Goal: Check status: Check status

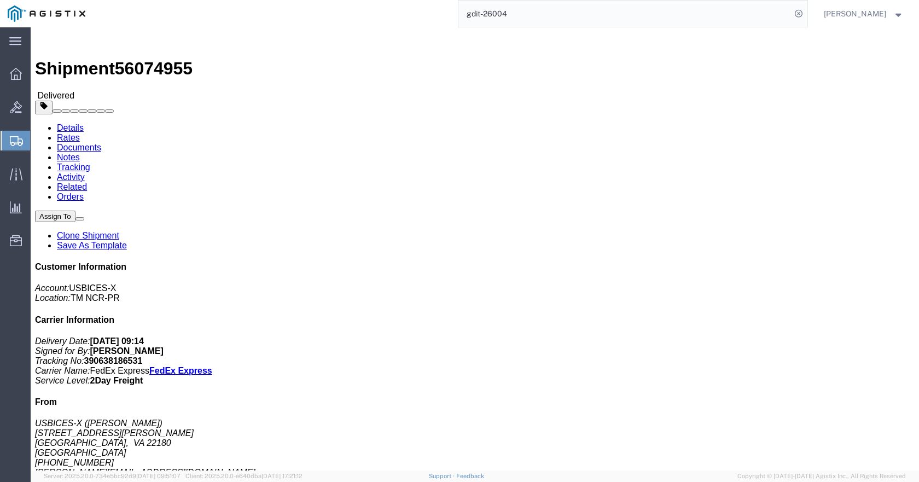
scroll to position [2857, 0]
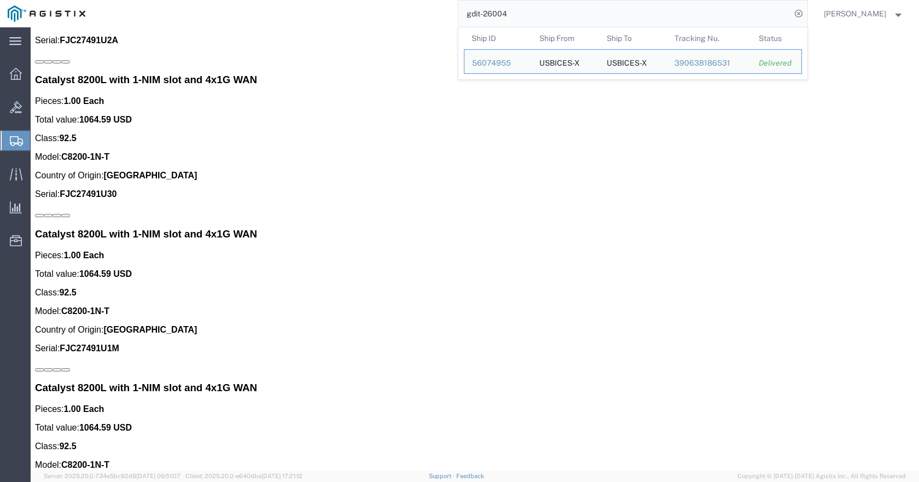
click at [617, 15] on input "gdit-26004" at bounding box center [625, 14] width 333 height 26
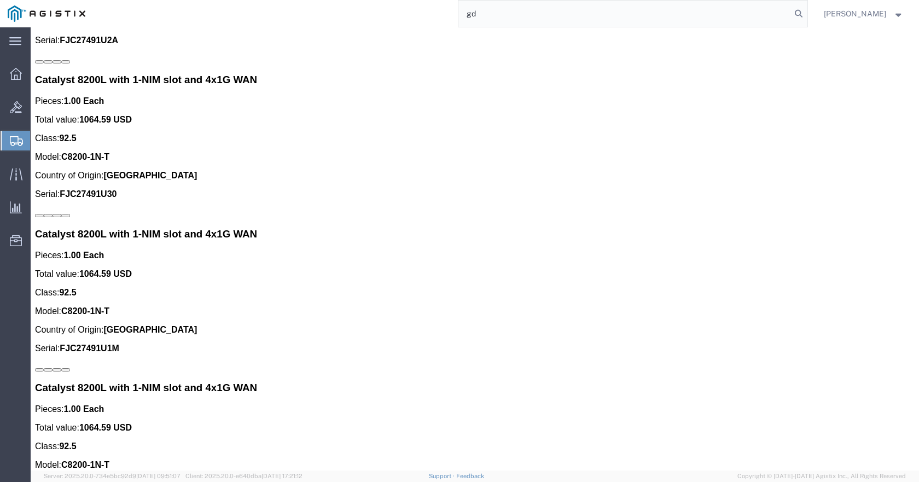
type input "g"
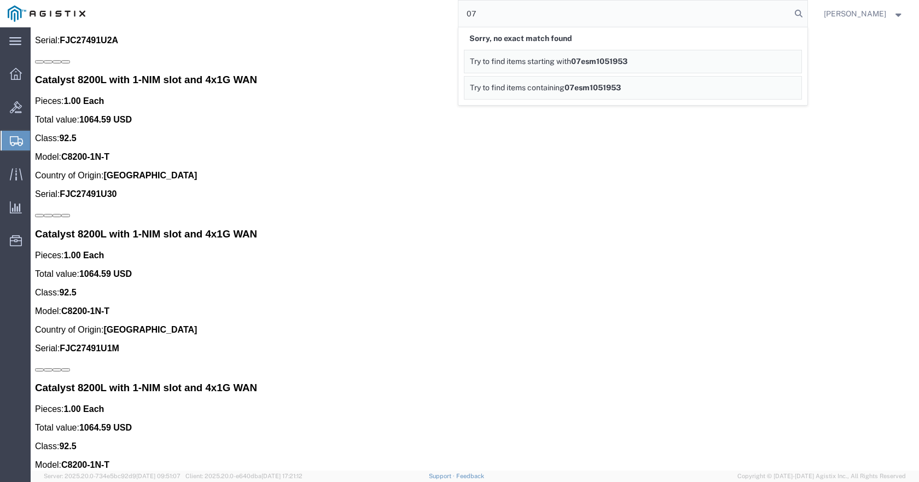
type input "0"
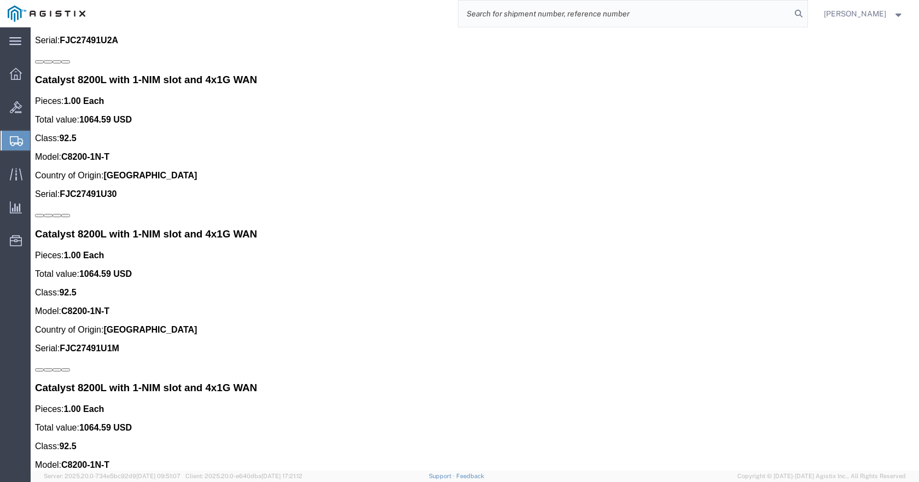
click img
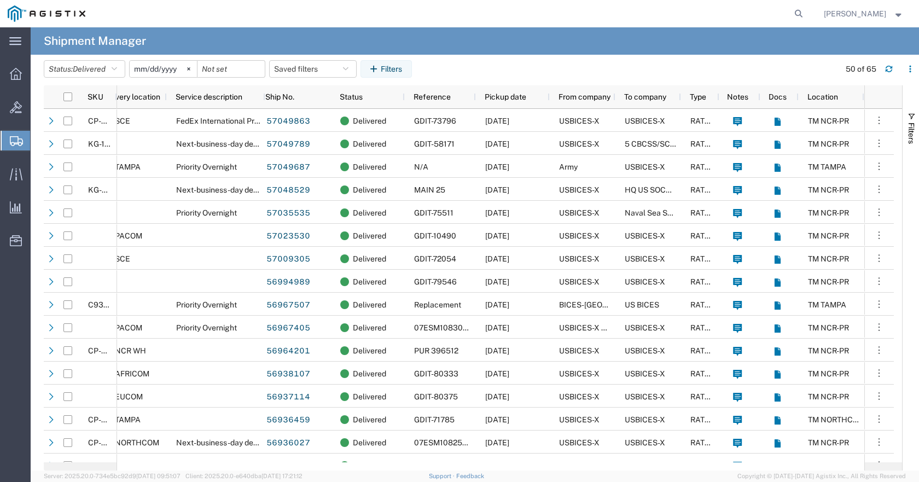
click at [801, 13] on agx-global-search at bounding box center [633, 13] width 350 height 27
click at [807, 11] on icon at bounding box center [798, 13] width 15 height 15
click at [708, 9] on input "search" at bounding box center [625, 14] width 333 height 26
paste input "07ESM1051953"
click at [807, 15] on icon at bounding box center [798, 13] width 15 height 15
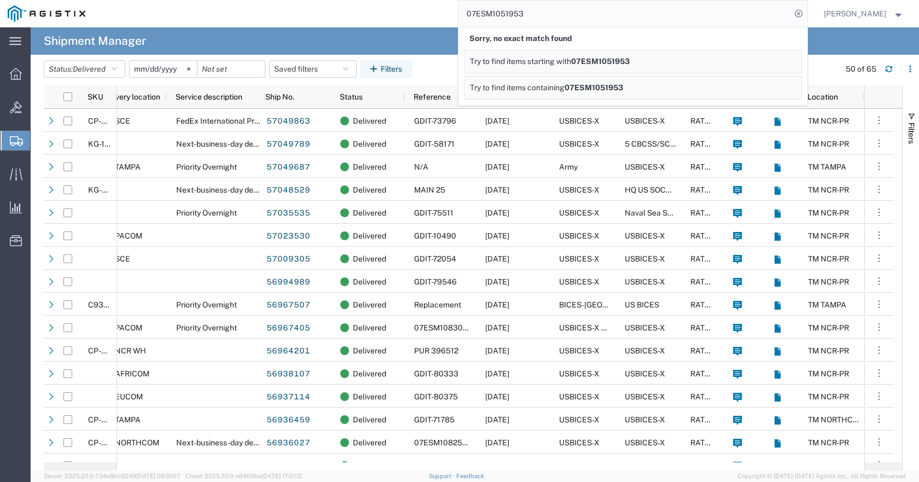
click at [560, 11] on input "07ESM1051953" at bounding box center [625, 14] width 333 height 26
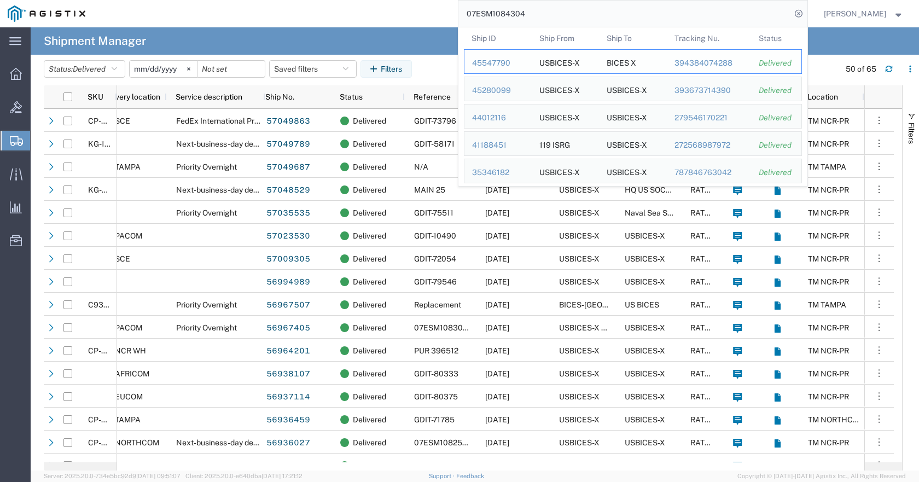
click at [522, 62] on div "45547790" at bounding box center [498, 62] width 52 height 11
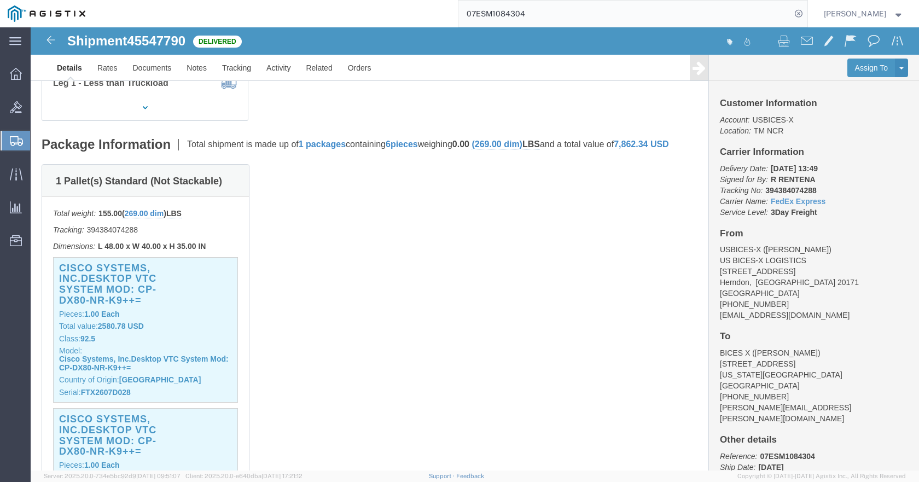
scroll to position [109, 0]
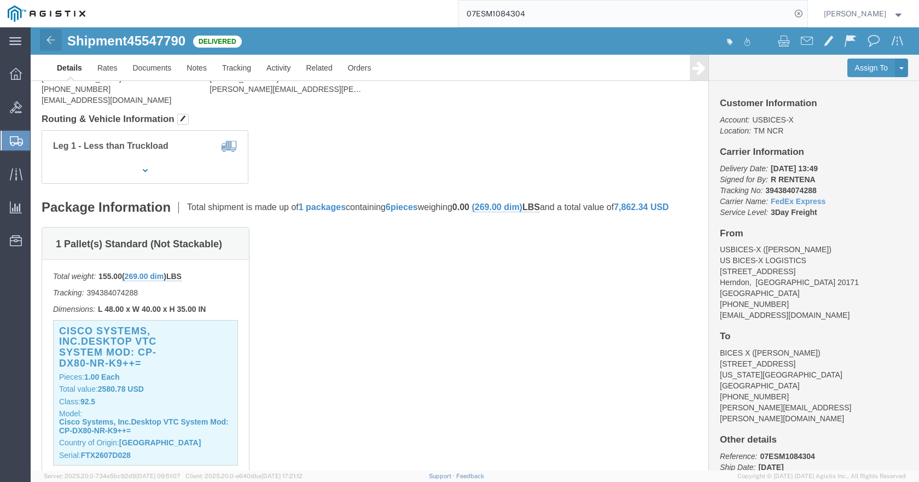
click img
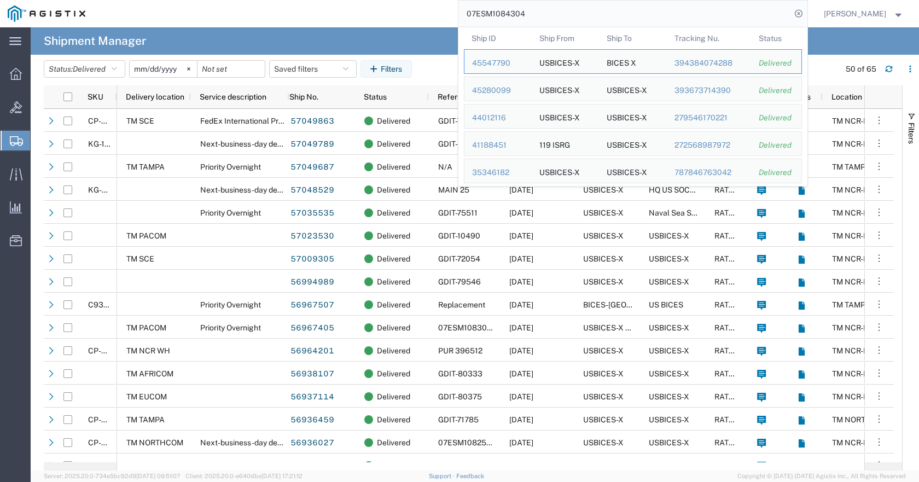
click at [565, 13] on input "07ESM1084304" at bounding box center [625, 14] width 333 height 26
click at [501, 87] on div "45280099" at bounding box center [498, 90] width 52 height 11
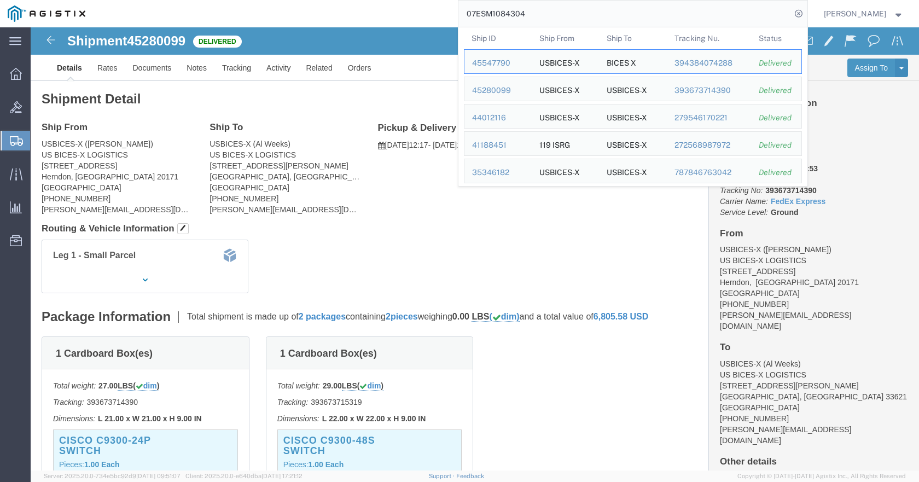
click at [586, 8] on input "07ESM1084304" at bounding box center [625, 14] width 333 height 26
click at [514, 119] on div "44012116" at bounding box center [498, 117] width 52 height 11
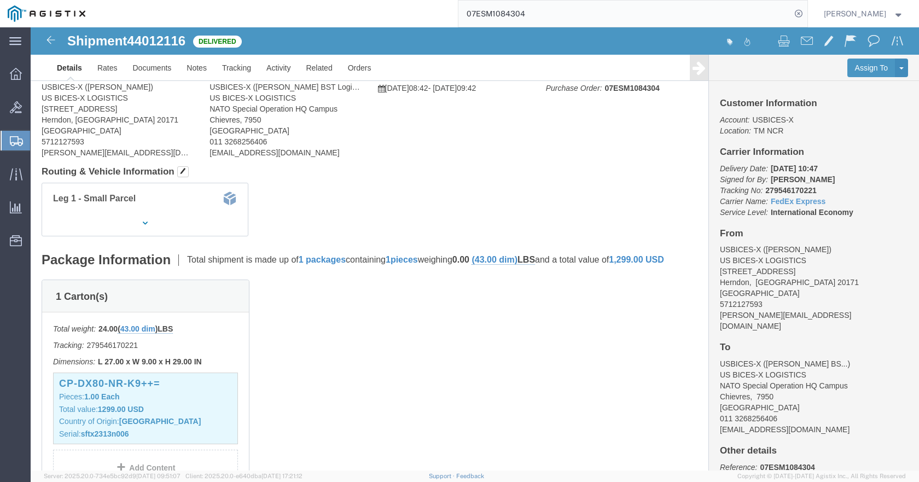
scroll to position [164, 0]
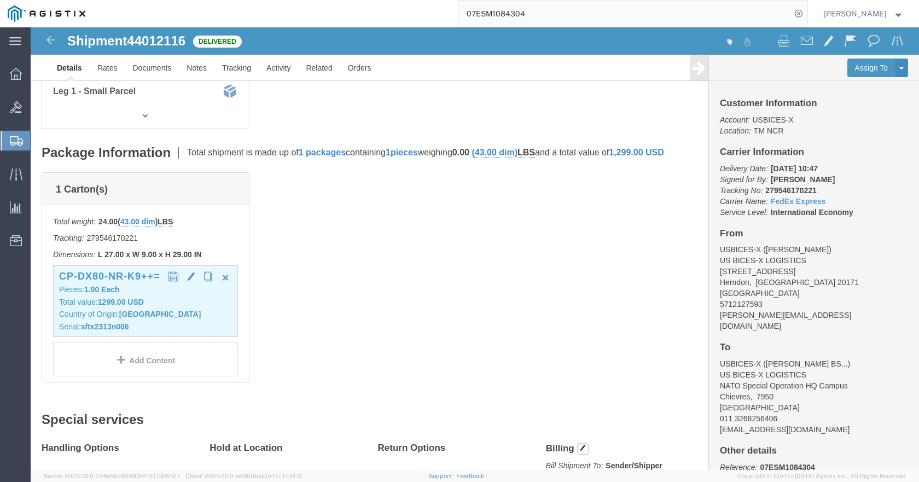
click b "sftx2313n006"
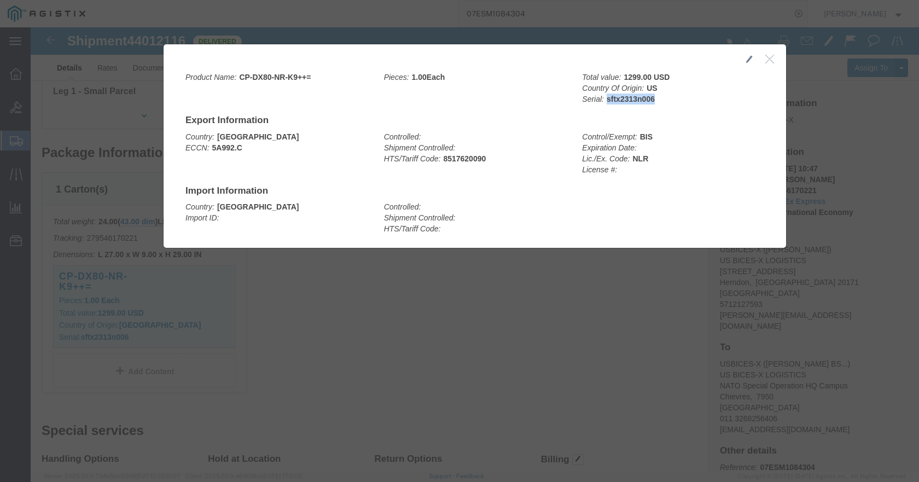
drag, startPoint x: 621, startPoint y: 73, endPoint x: 573, endPoint y: 73, distance: 47.1
click b "sftx2313n006"
copy b "sftx2313n006"
click icon "button"
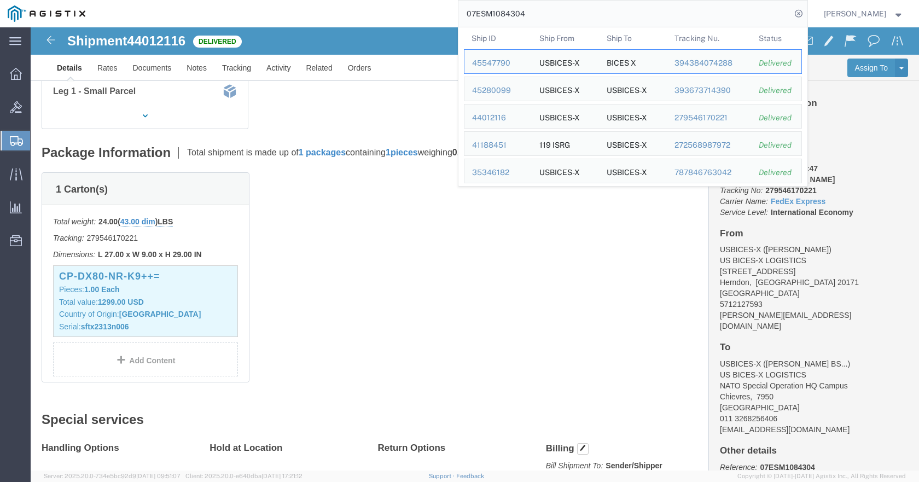
click at [665, 19] on input "07ESM1084304" at bounding box center [625, 14] width 333 height 26
click img
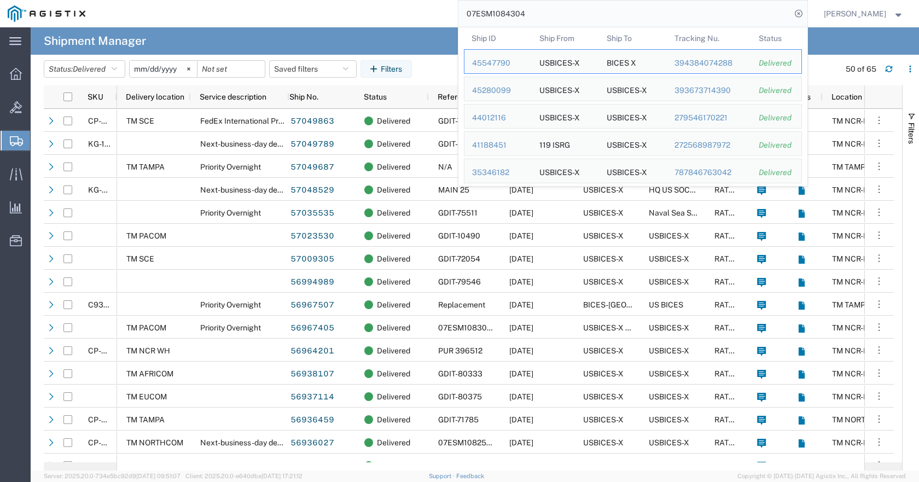
click at [569, 16] on input "07ESM1084304" at bounding box center [625, 14] width 333 height 26
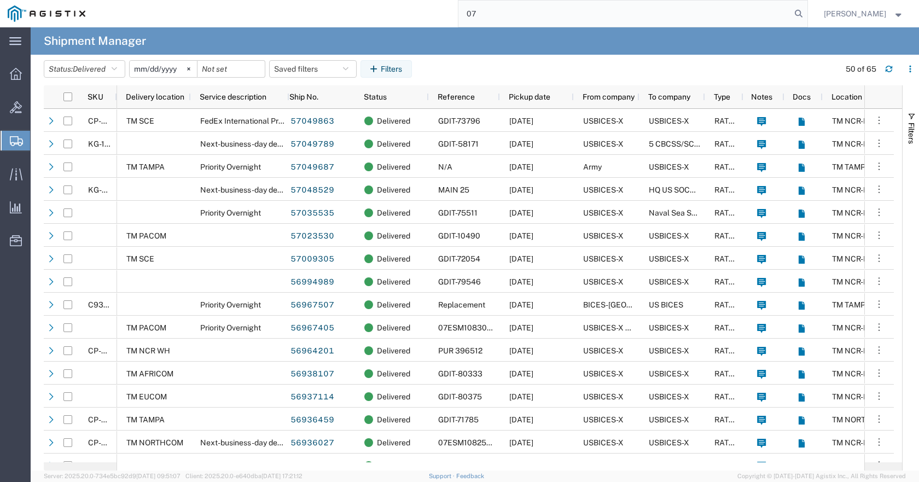
type input "0"
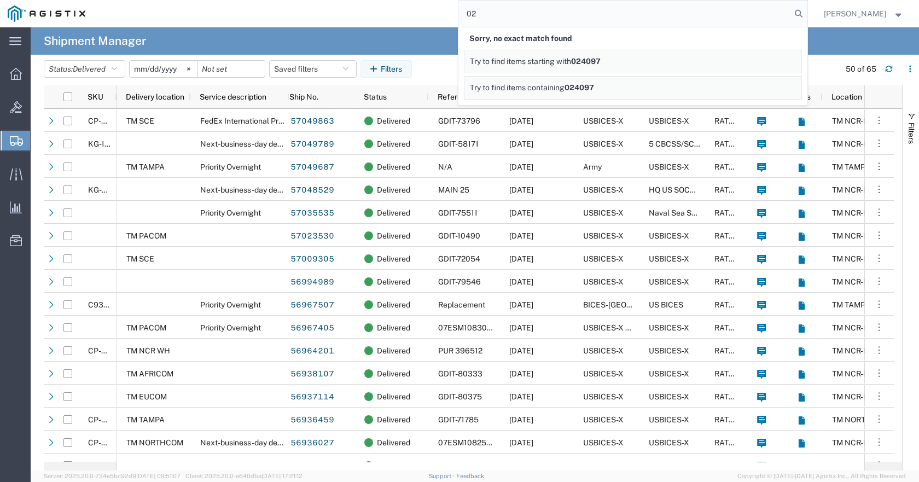
type input "0"
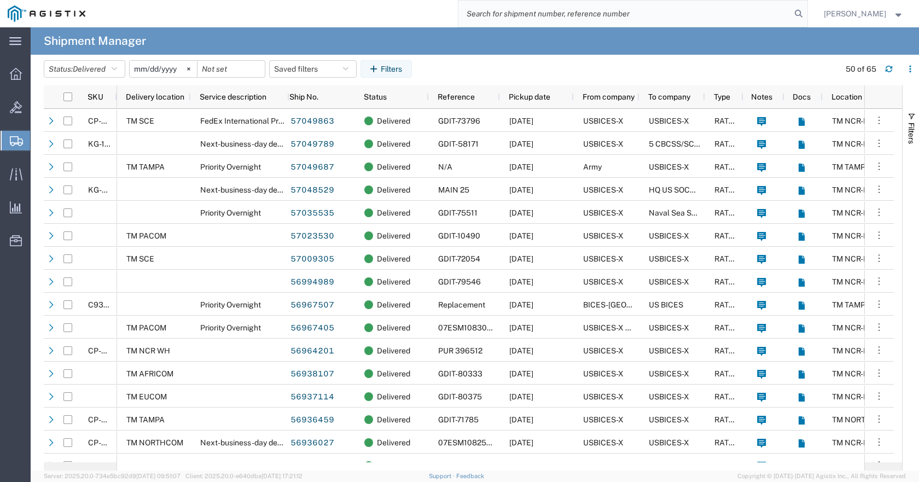
click at [557, 13] on input "search" at bounding box center [625, 14] width 333 height 26
type input "PUR334663"
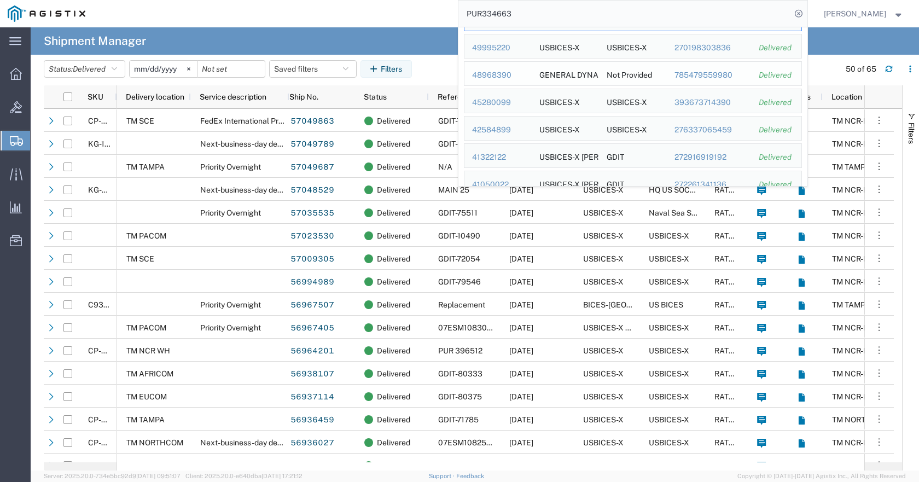
scroll to position [85, 0]
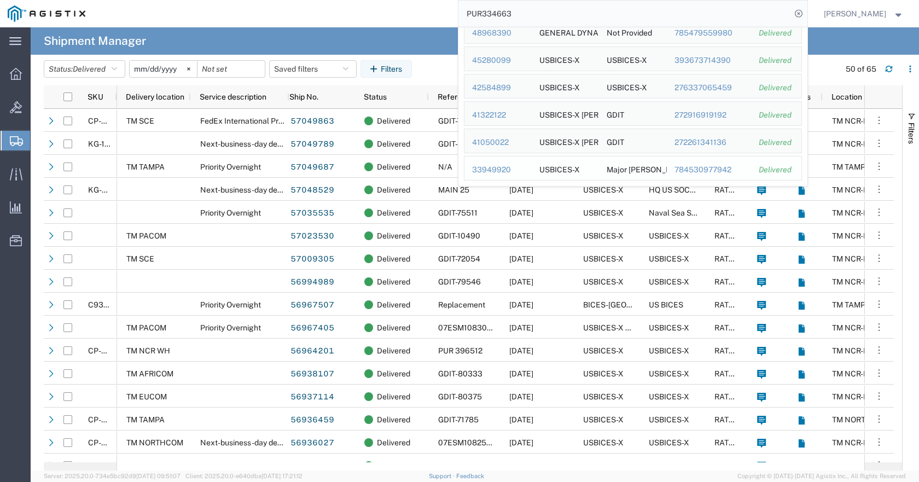
click at [511, 170] on div "33949920" at bounding box center [498, 169] width 52 height 11
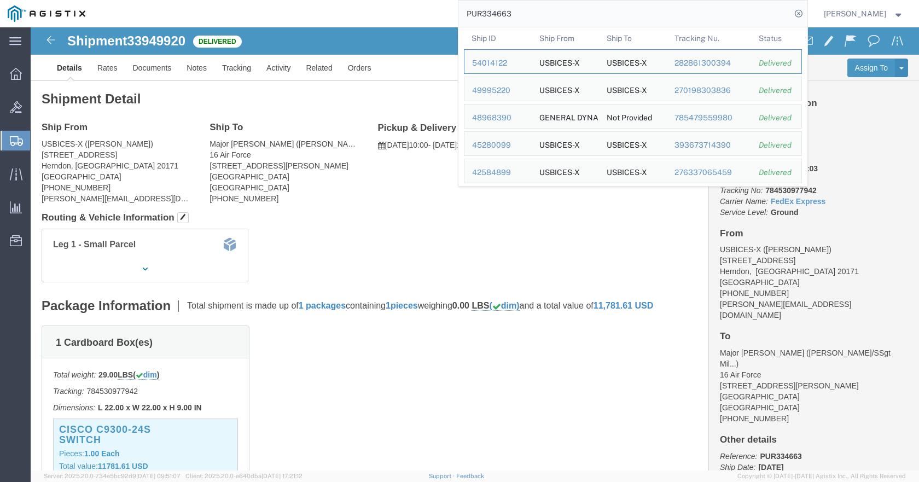
click at [620, 15] on input "PUR334663" at bounding box center [625, 14] width 333 height 26
click at [524, 60] on div "54014122" at bounding box center [498, 62] width 52 height 11
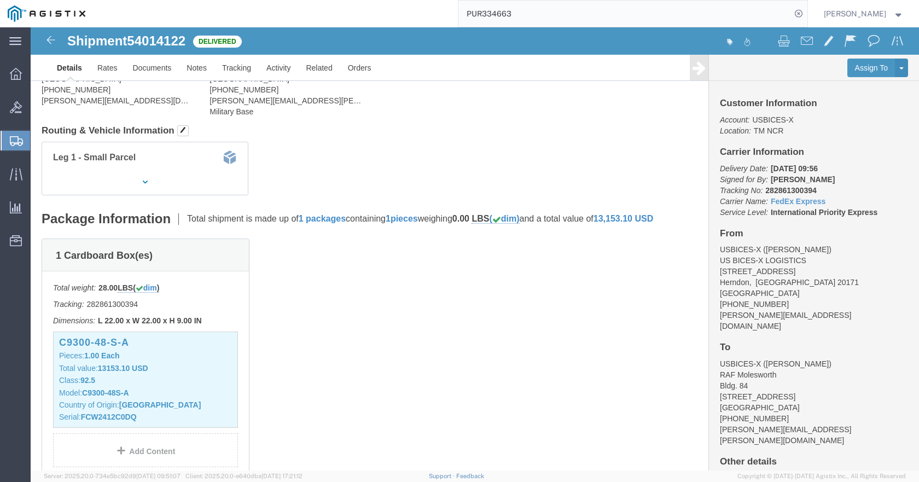
scroll to position [109, 0]
click b "FCW2412C0DQ"
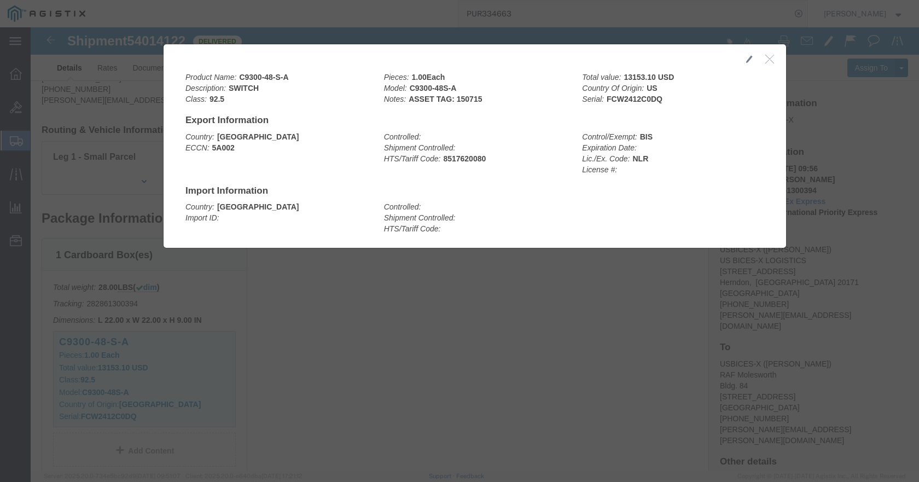
click icon "button"
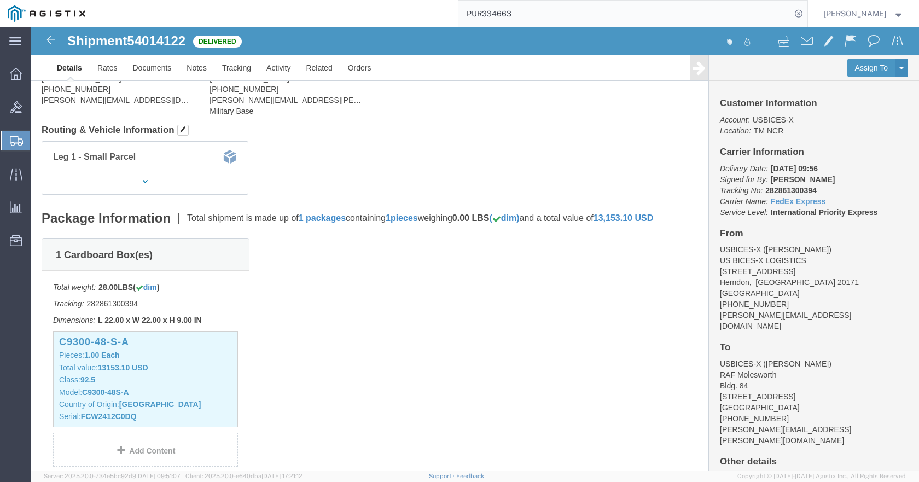
click at [561, 14] on input "PUR334663" at bounding box center [625, 14] width 333 height 26
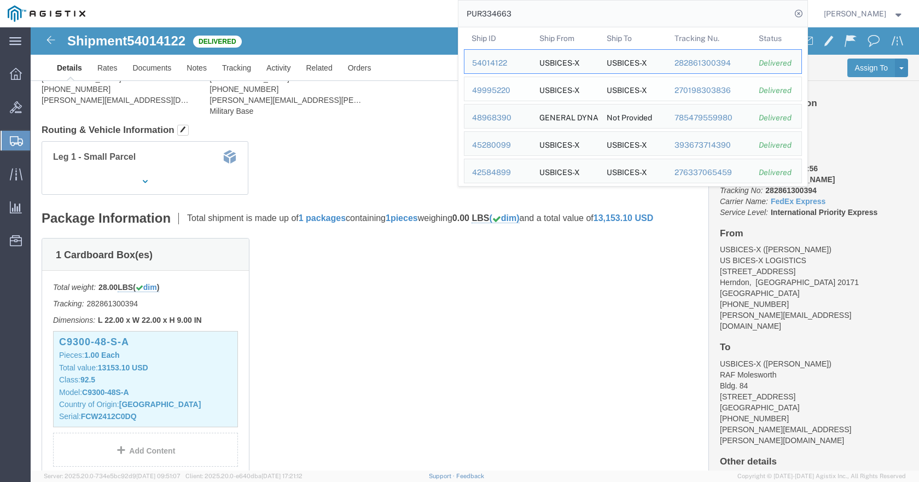
click at [524, 90] on div "49995220" at bounding box center [498, 90] width 52 height 11
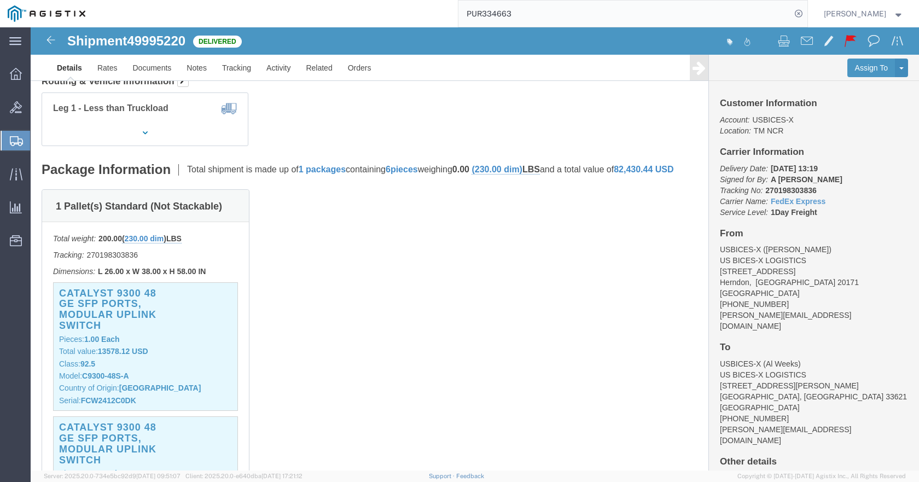
scroll to position [274, 0]
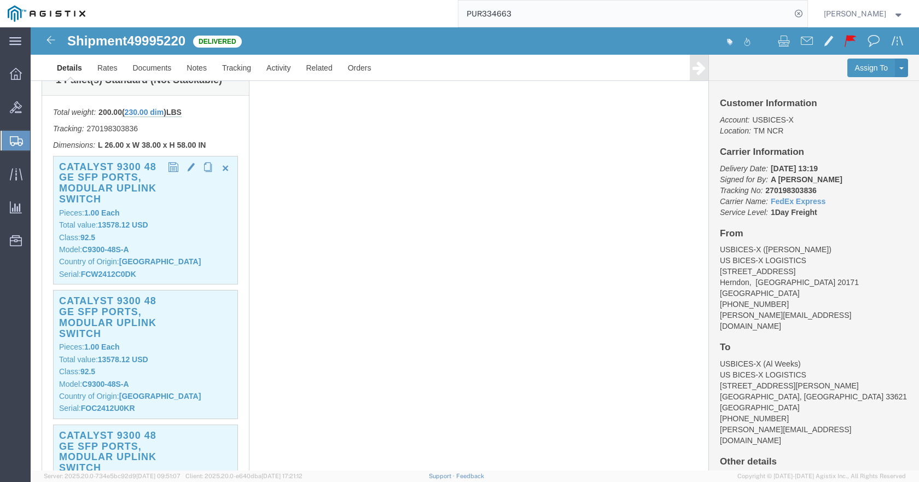
click b "[GEOGRAPHIC_DATA]"
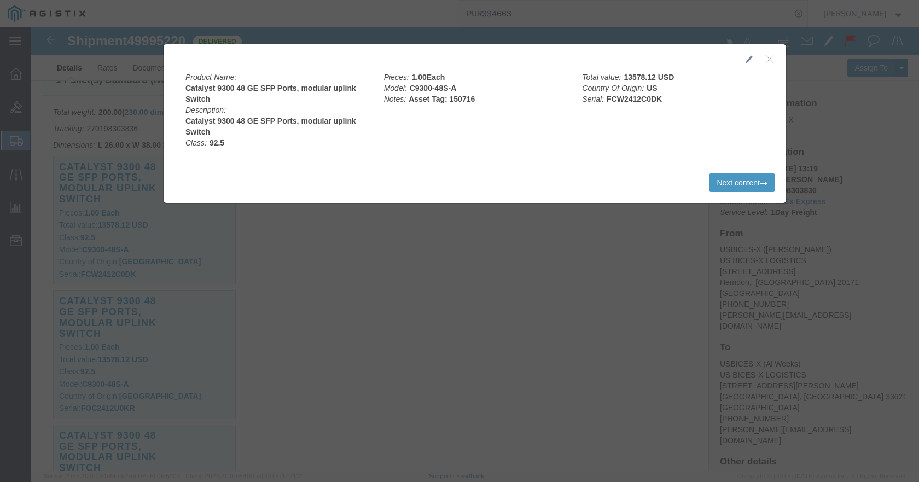
click icon "button"
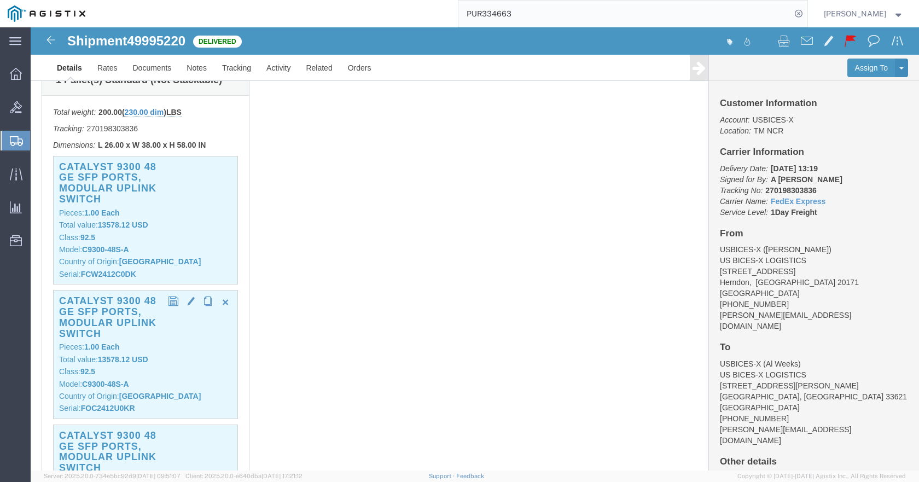
click p "Model: C9300-48S-A"
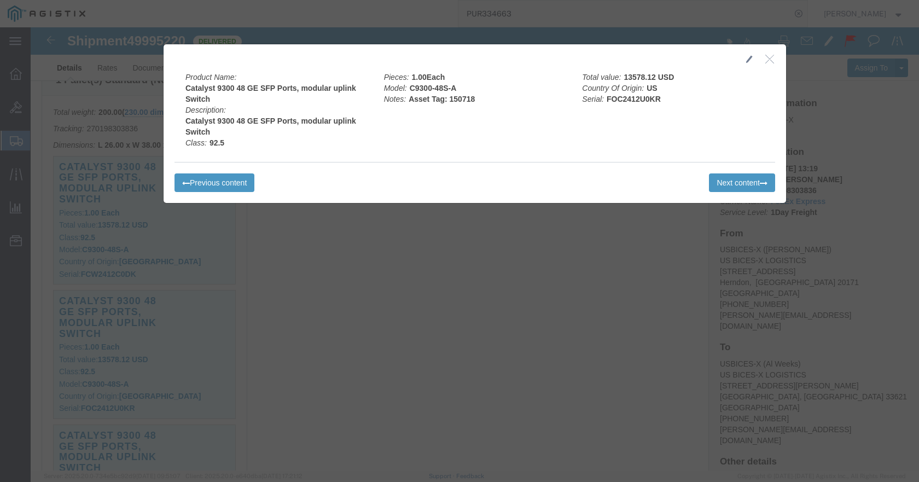
click icon "button"
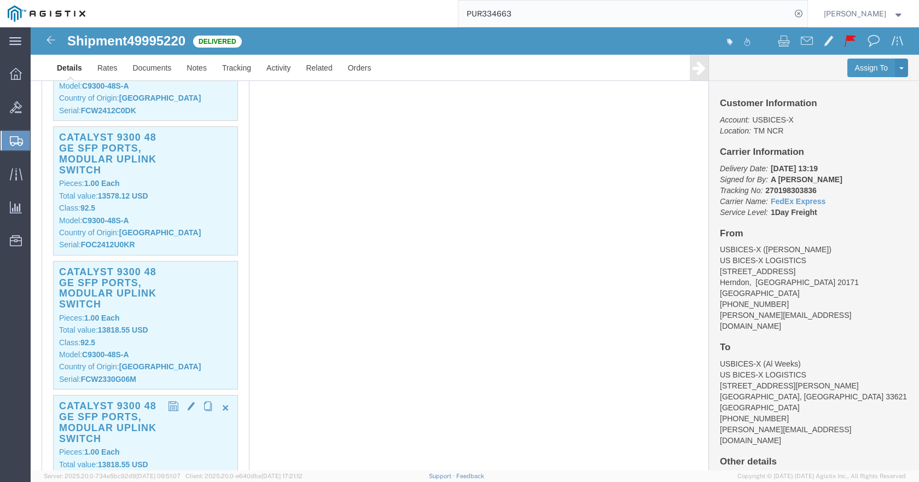
scroll to position [438, 0]
click p "Model: C9300-48S-A"
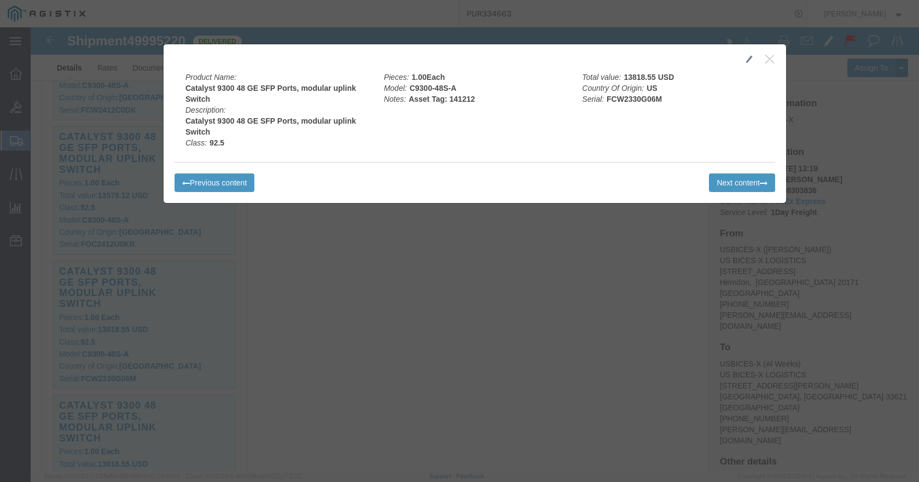
click icon "button"
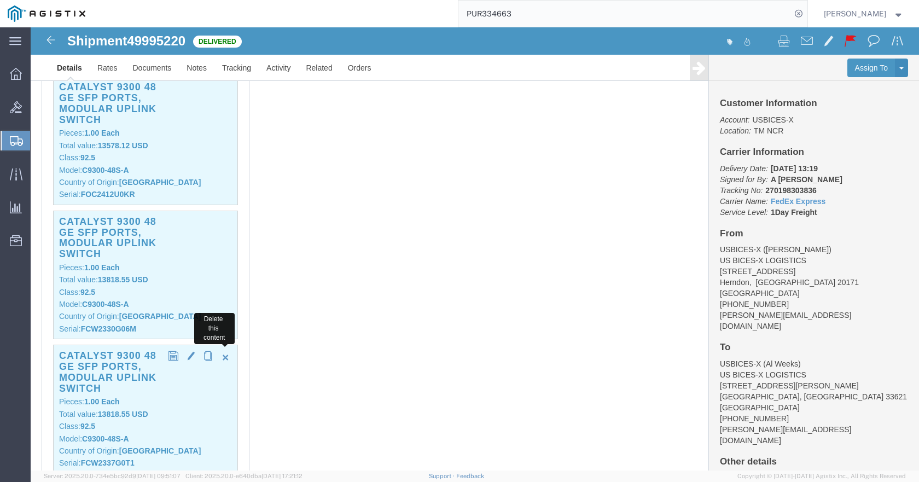
scroll to position [547, 0]
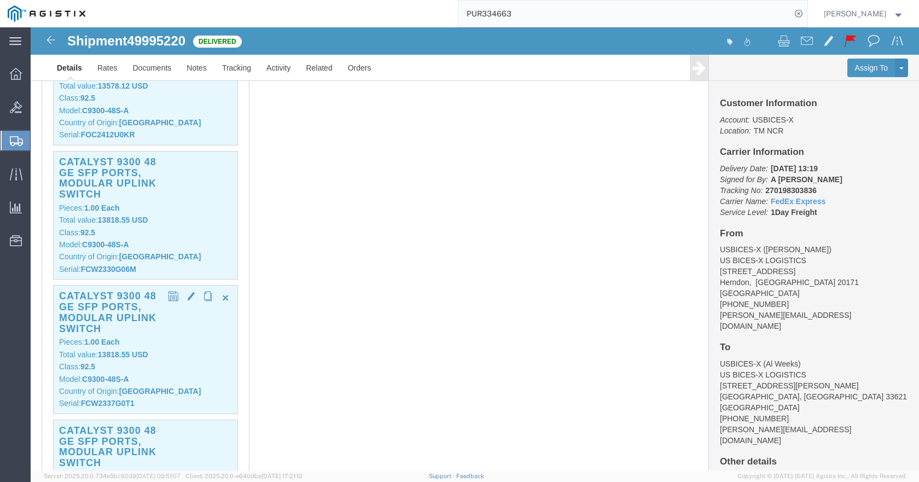
click div "Catalyst 9300 48 GE SFP Ports, modular uplink Switch Pieces: 1.00 Each Total va…"
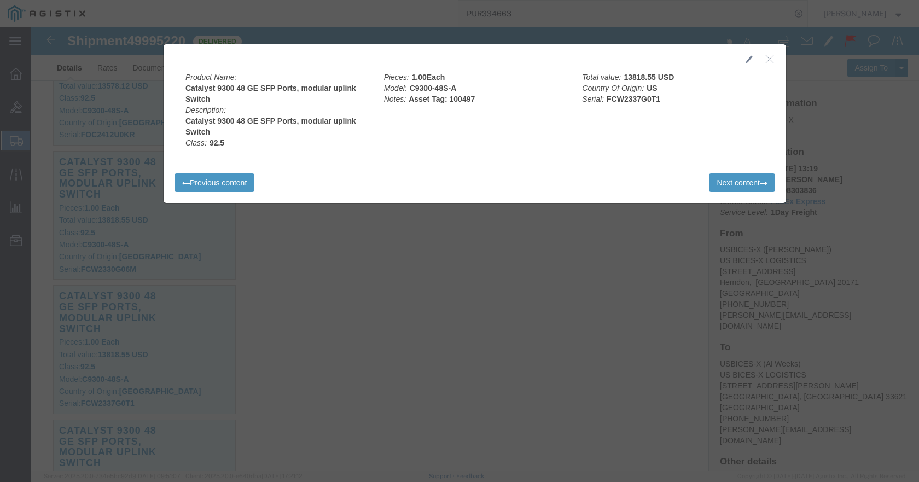
click icon "button"
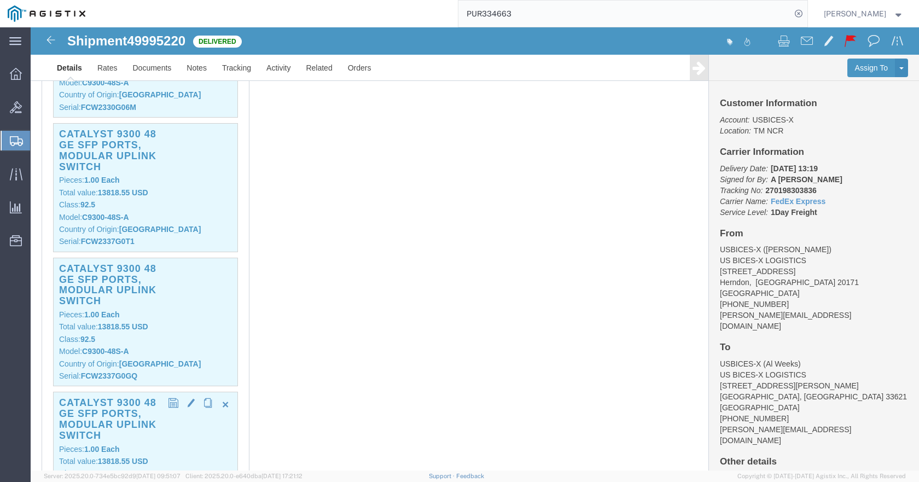
scroll to position [711, 0]
click div "Catalyst 9300 48 GE SFP Ports, modular uplink Switch Pieces: 1.00 Each Total va…"
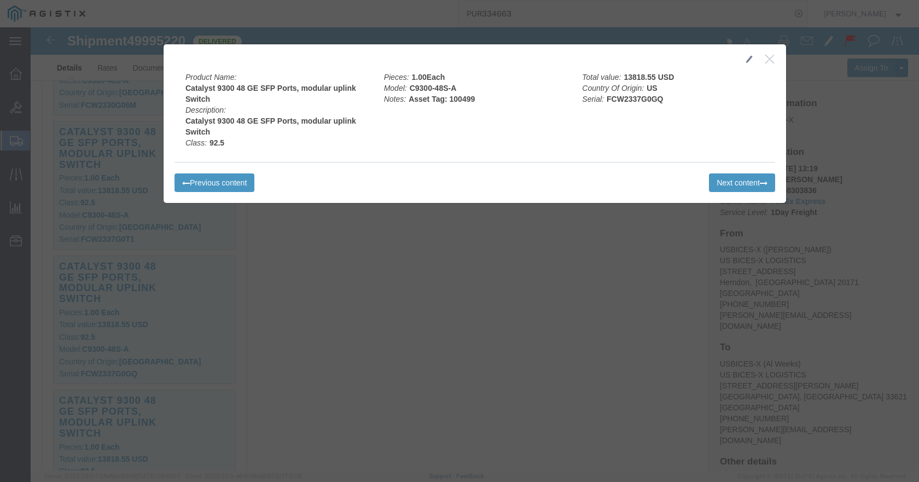
click icon "button"
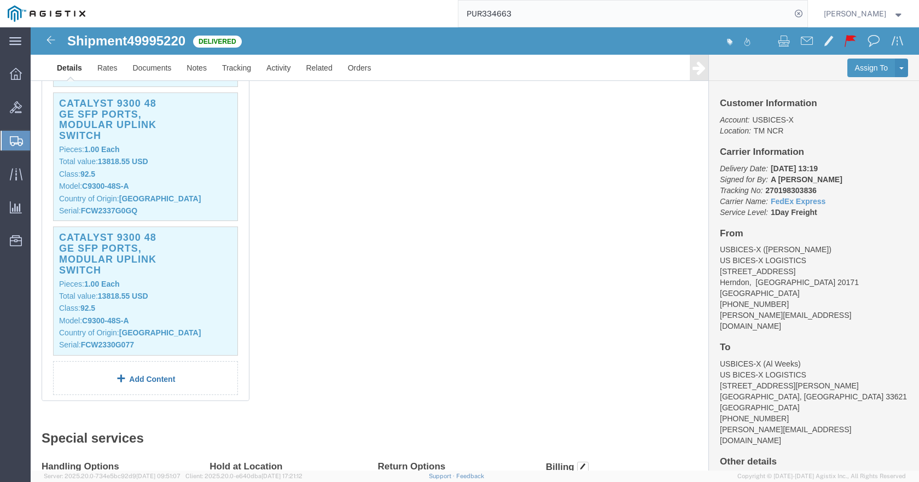
scroll to position [876, 0]
click p "Model: C9300-48S-A"
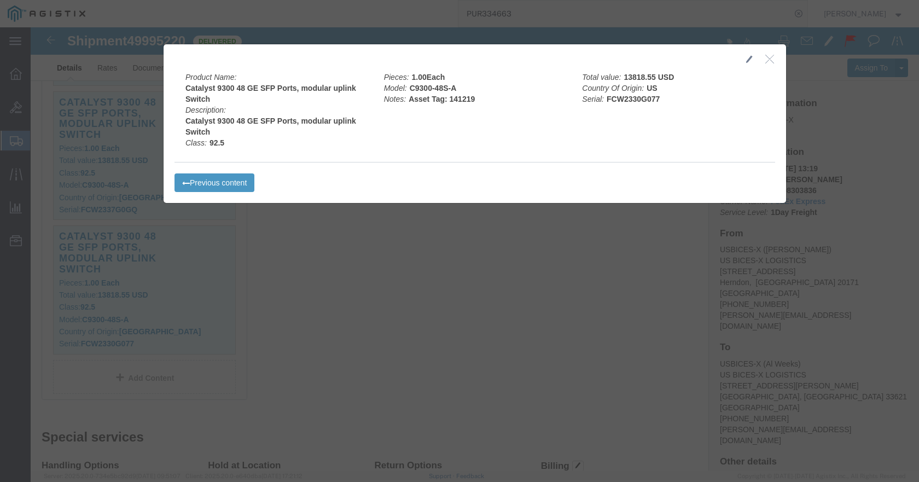
click icon "button"
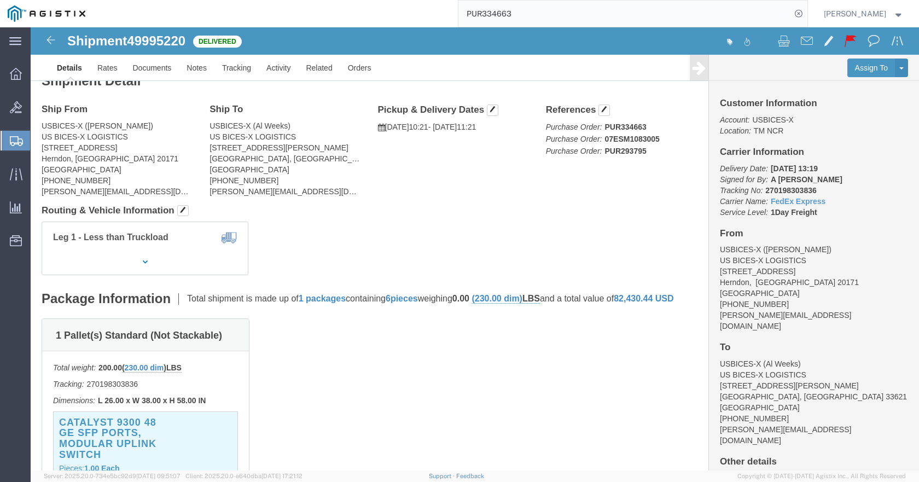
scroll to position [0, 0]
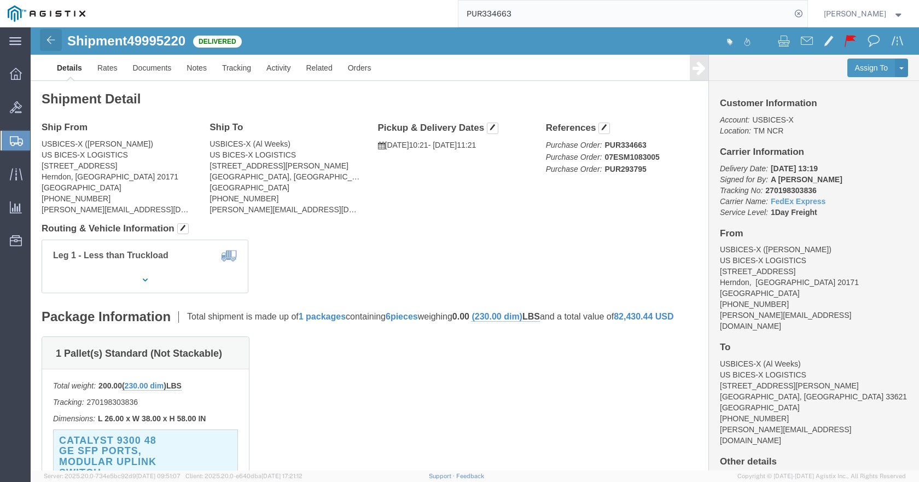
click img
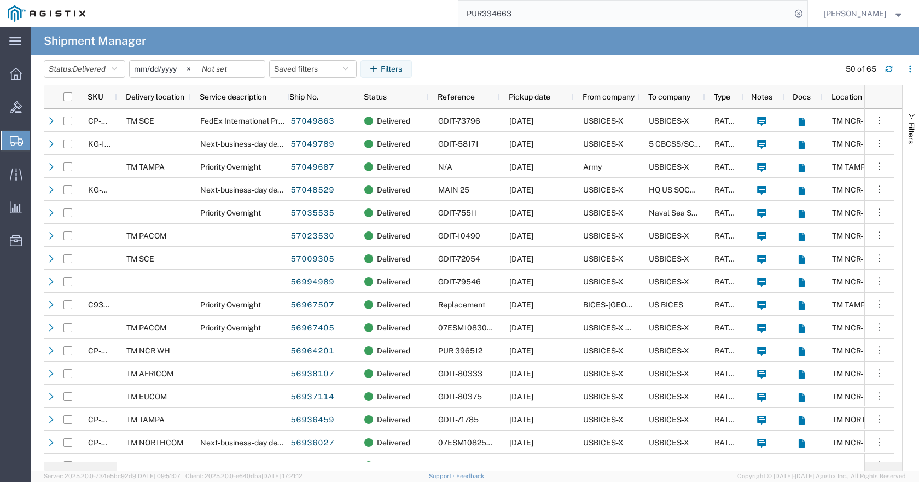
click at [735, 13] on input "PUR334663" at bounding box center [625, 14] width 333 height 26
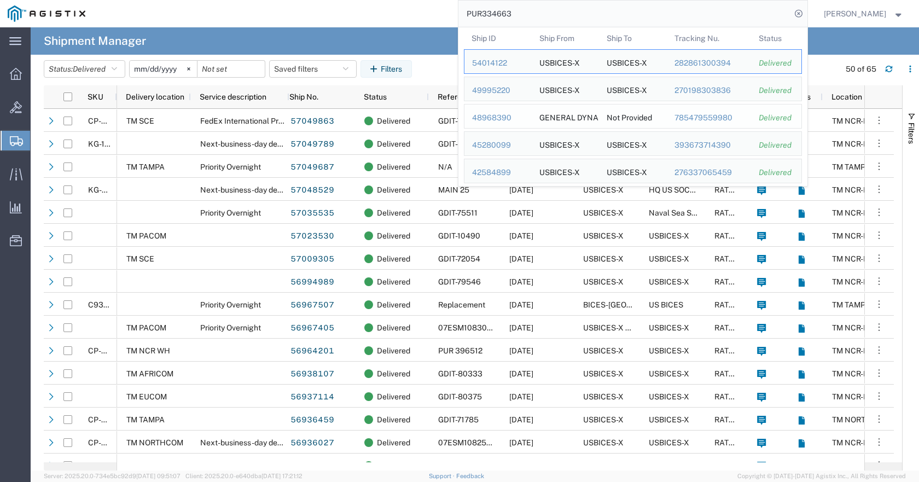
click at [516, 115] on div "48968390" at bounding box center [498, 117] width 52 height 11
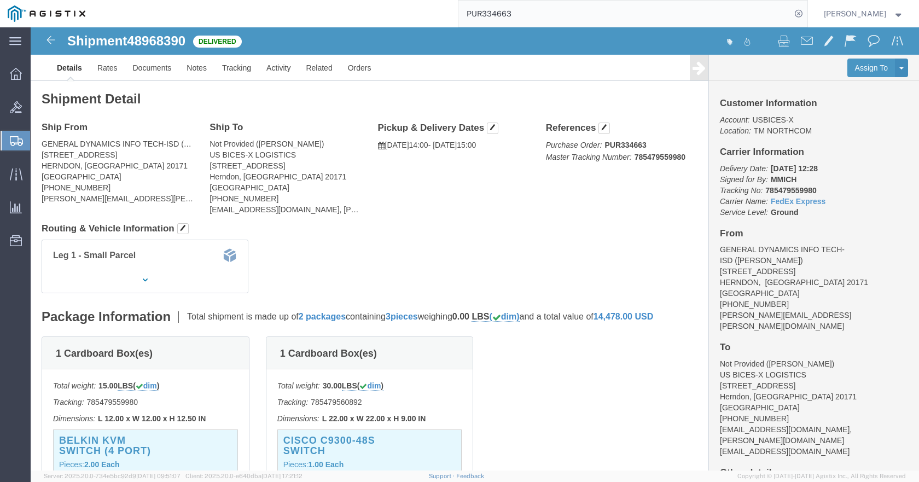
scroll to position [109, 0]
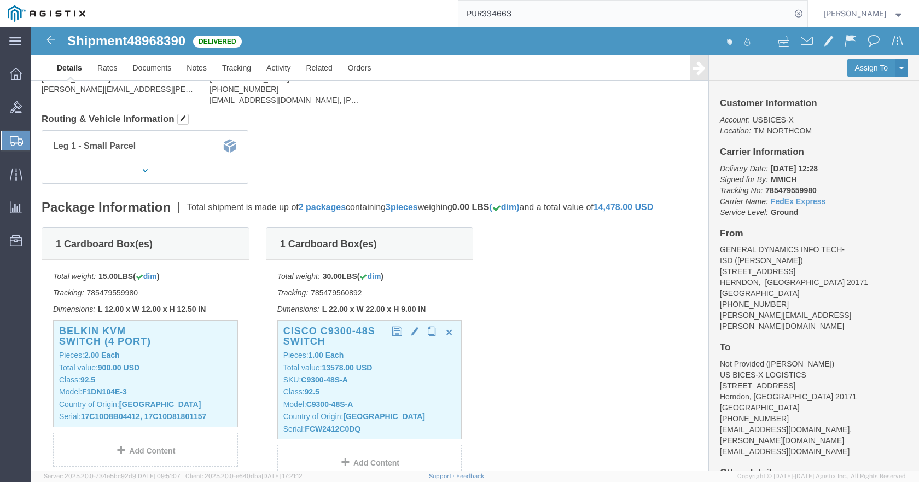
click p "Model: C9300-48S-A"
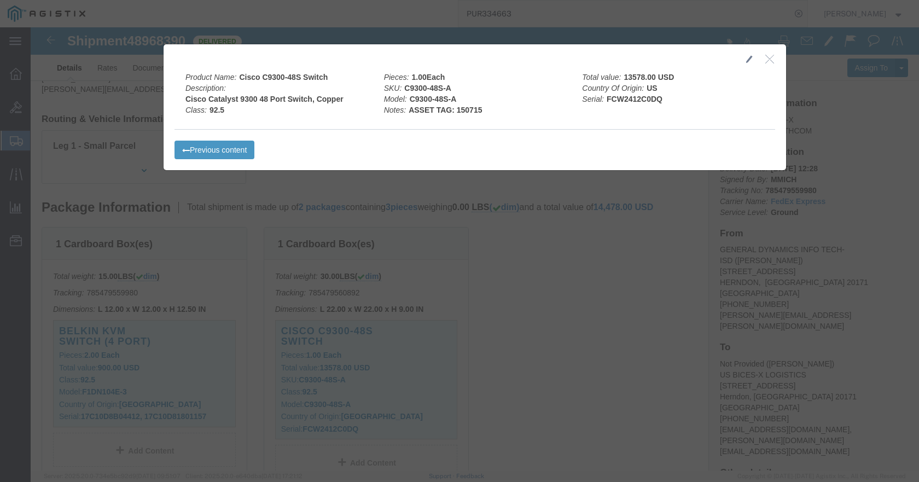
click icon "button"
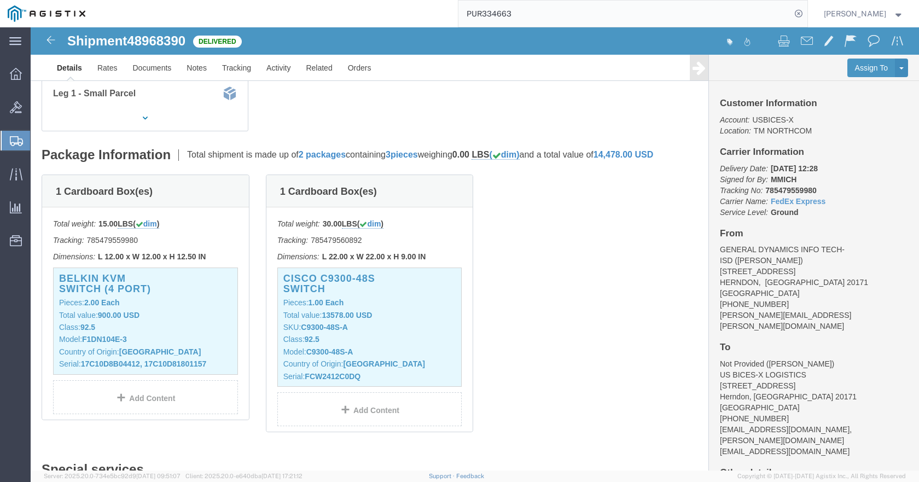
scroll to position [55, 0]
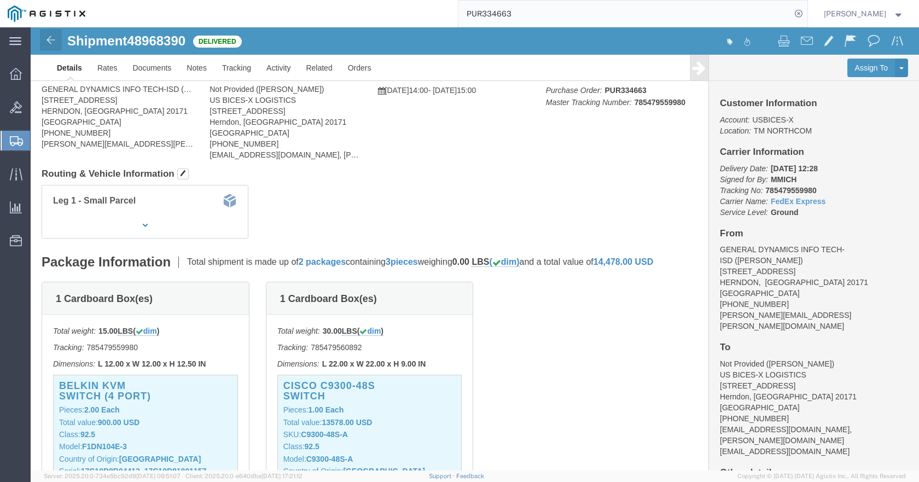
click img
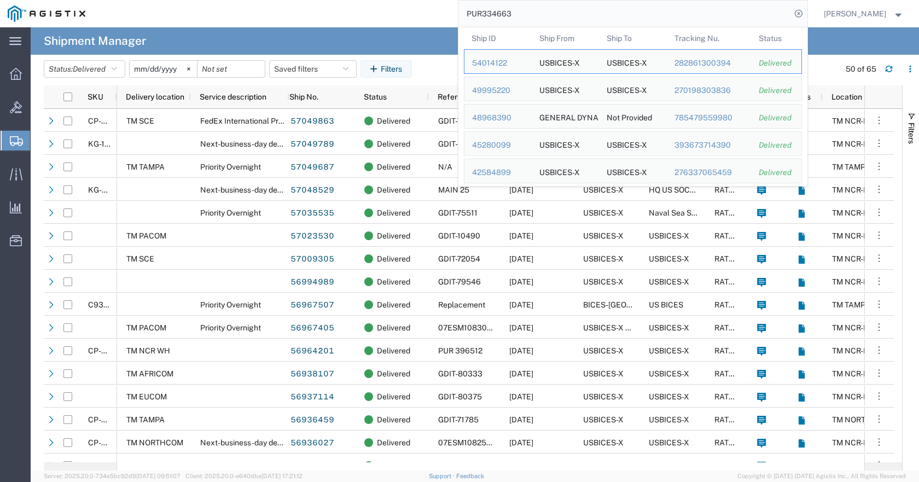
click at [655, 13] on input "PUR334663" at bounding box center [625, 14] width 333 height 26
click at [524, 120] on div "48968390" at bounding box center [498, 117] width 52 height 11
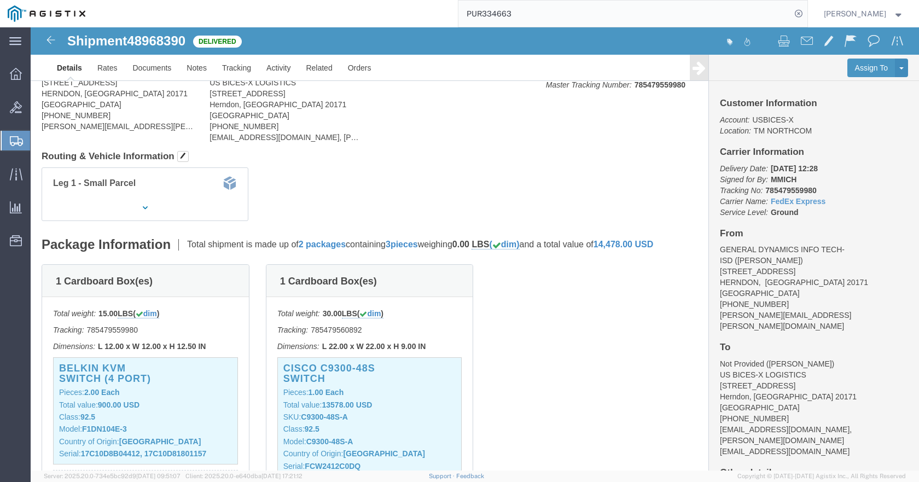
scroll to position [219, 0]
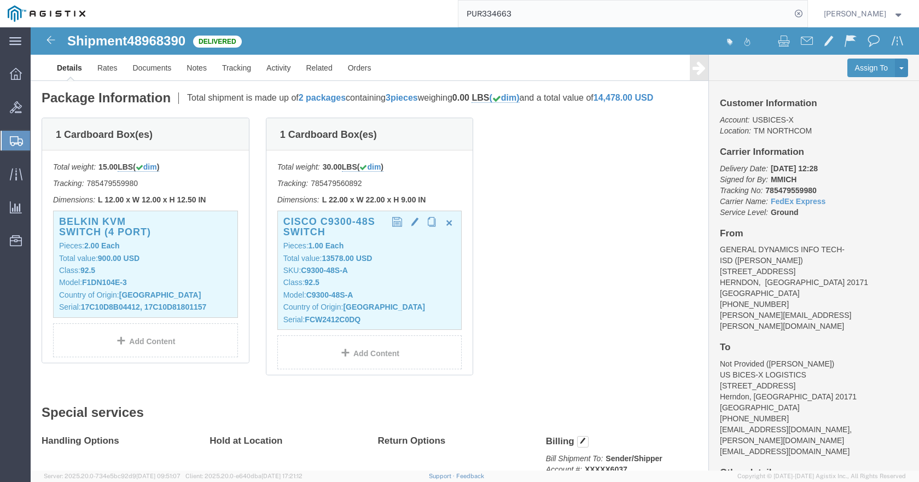
click p "Class: 92.5"
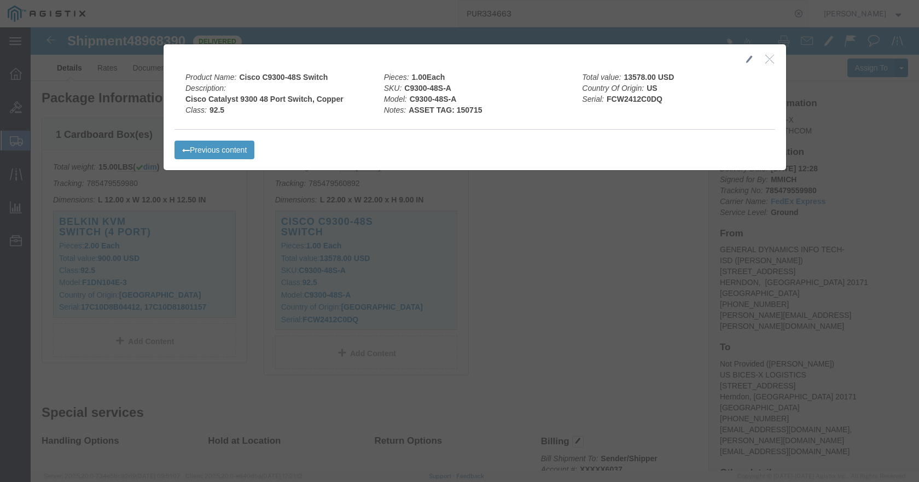
click icon "button"
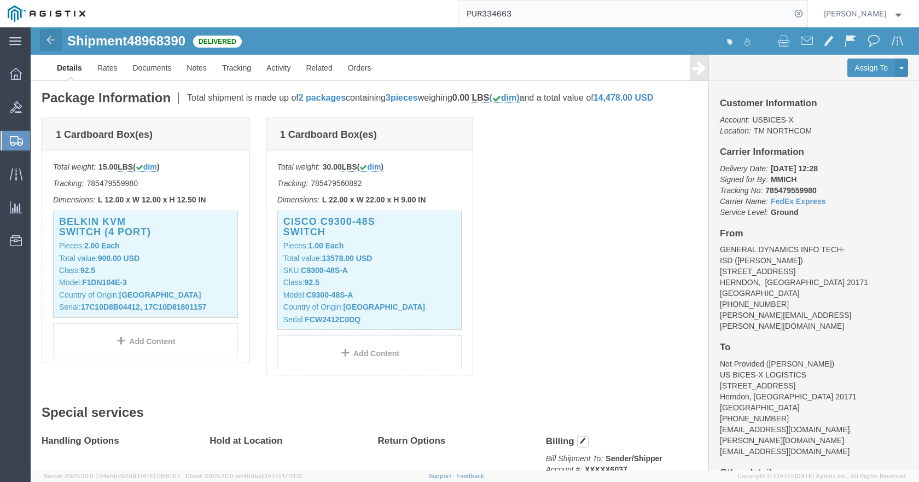
click img
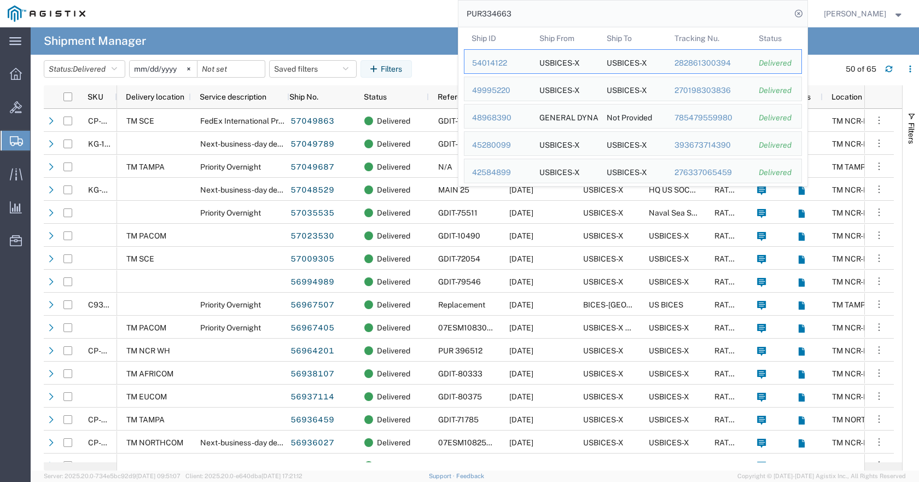
click at [777, 13] on input "PUR334663" at bounding box center [625, 14] width 333 height 26
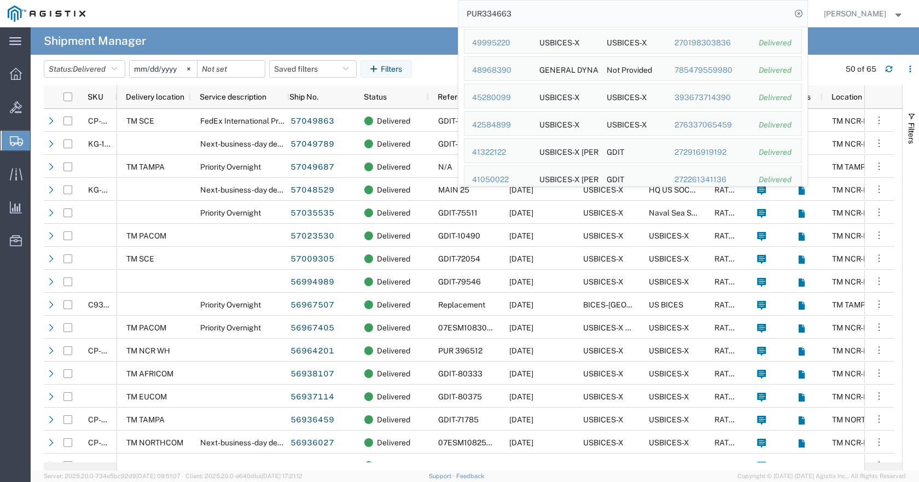
scroll to position [85, 0]
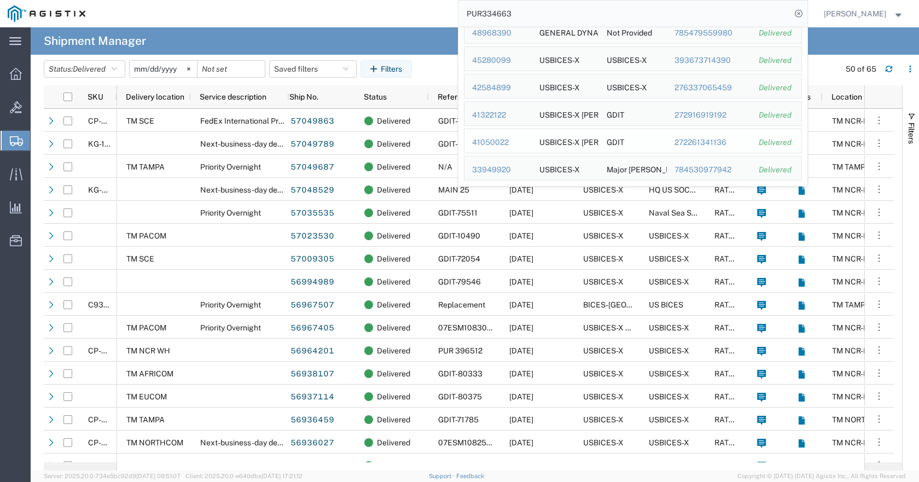
click at [518, 142] on div "41050022" at bounding box center [498, 142] width 52 height 11
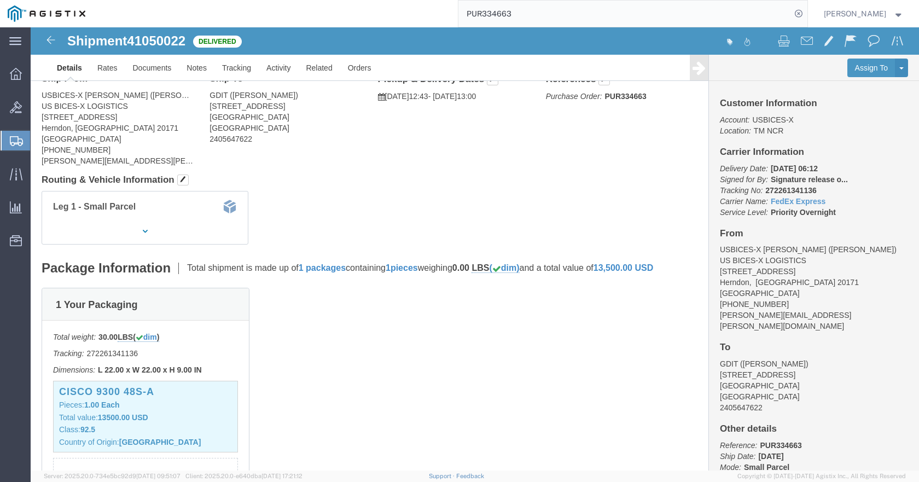
scroll to position [109, 0]
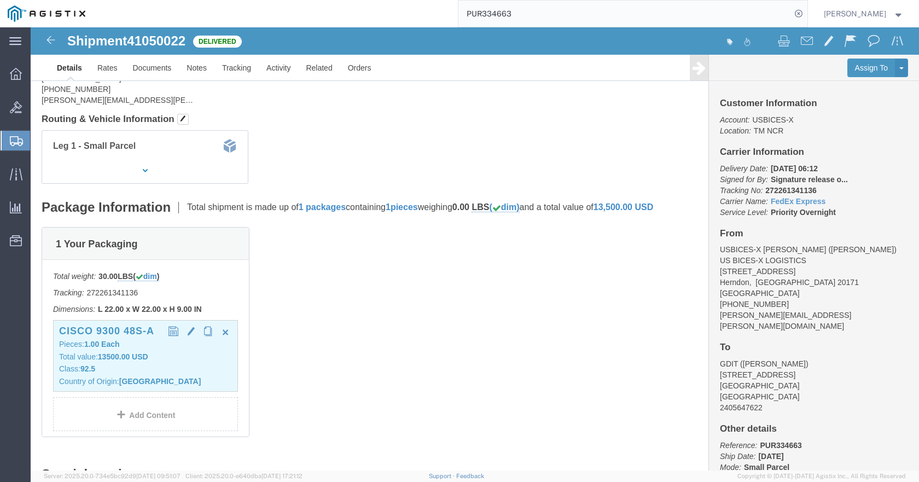
click p "Class: 92.5"
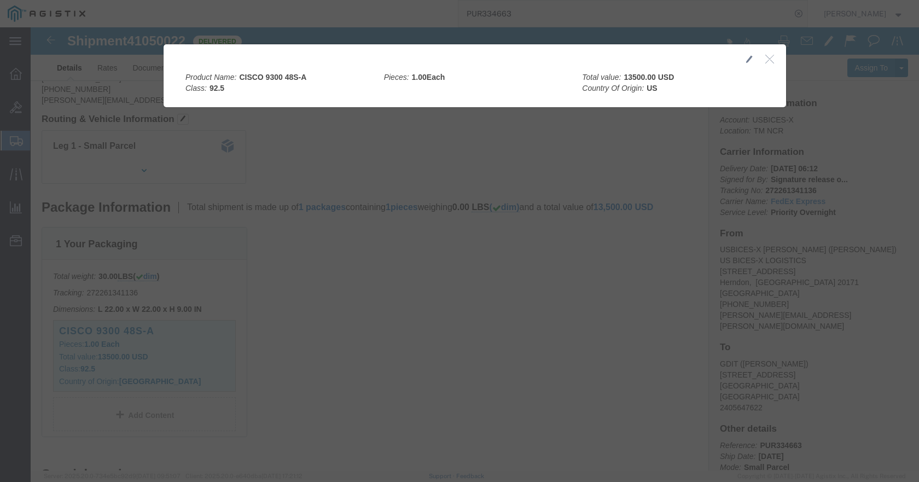
click icon "button"
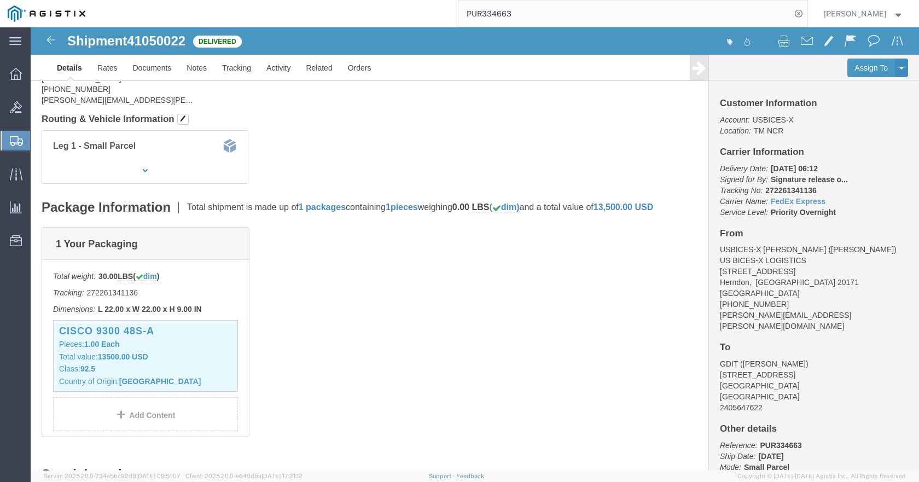
click at [640, 11] on input "PUR334663" at bounding box center [625, 14] width 333 height 26
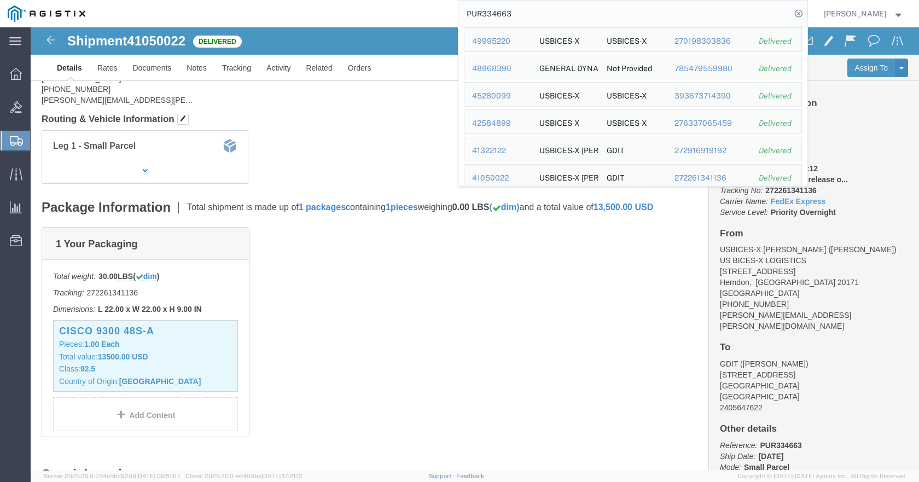
scroll to position [85, 0]
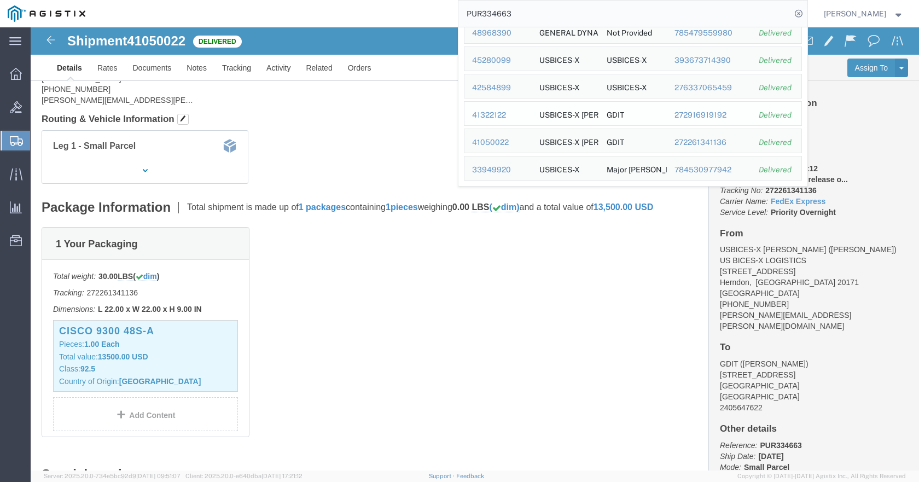
click at [517, 115] on div "41322122" at bounding box center [498, 114] width 52 height 11
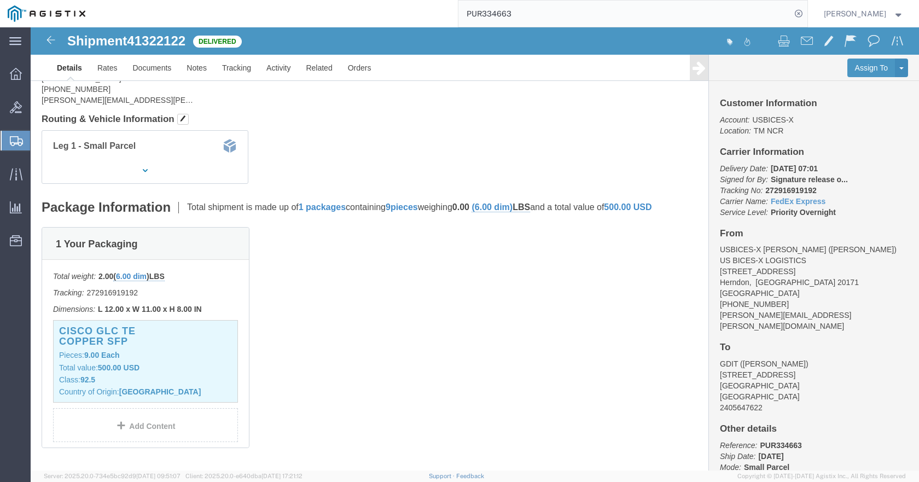
click at [763, 13] on input "PUR334663" at bounding box center [625, 14] width 333 height 26
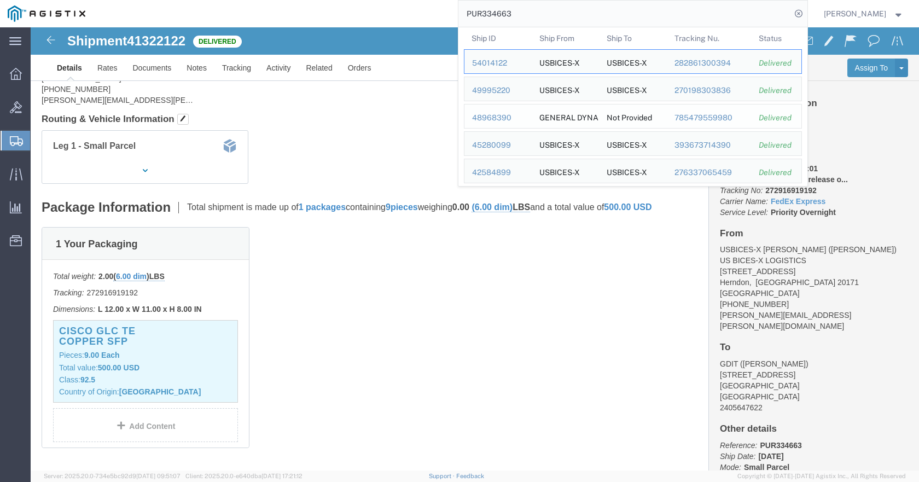
scroll to position [85, 0]
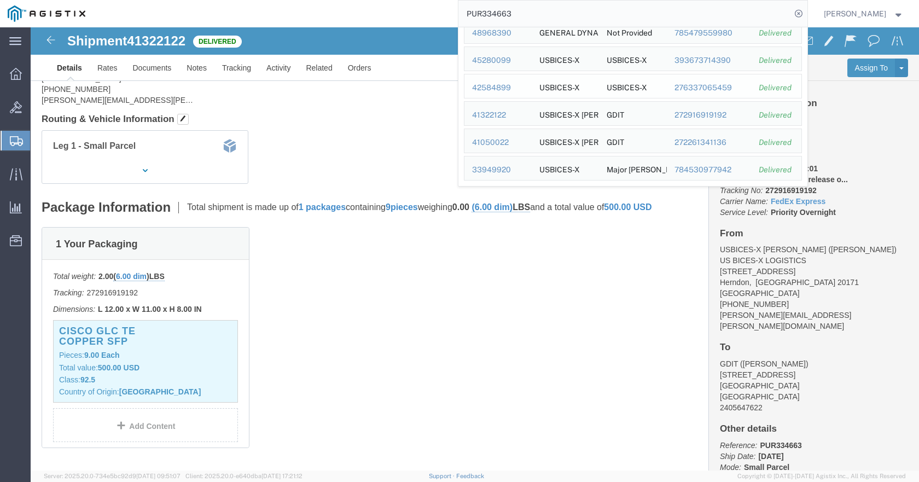
click at [524, 88] on div "42584899" at bounding box center [498, 87] width 52 height 11
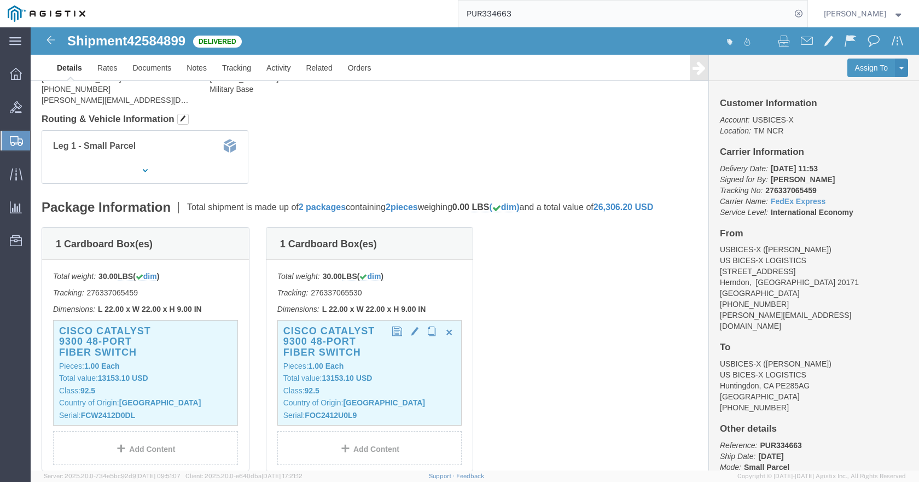
click p "Country of Origin: [GEOGRAPHIC_DATA]"
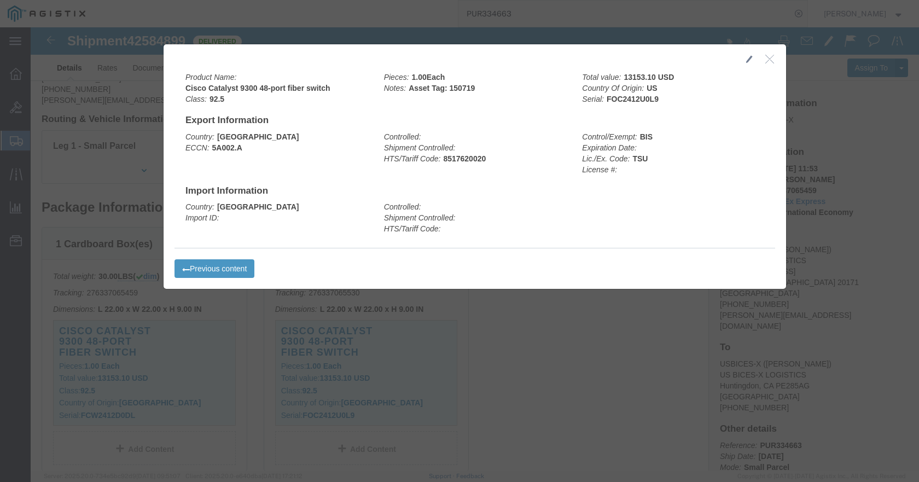
click icon "button"
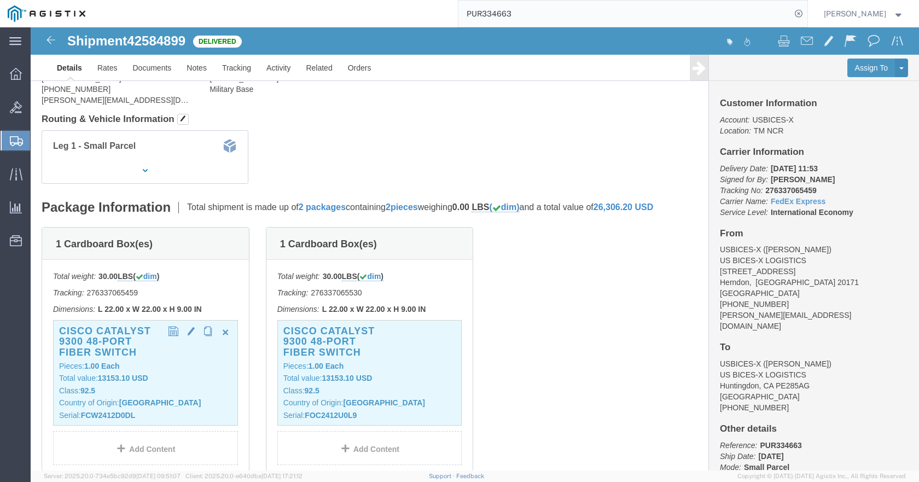
click b "FCW2412D0DL"
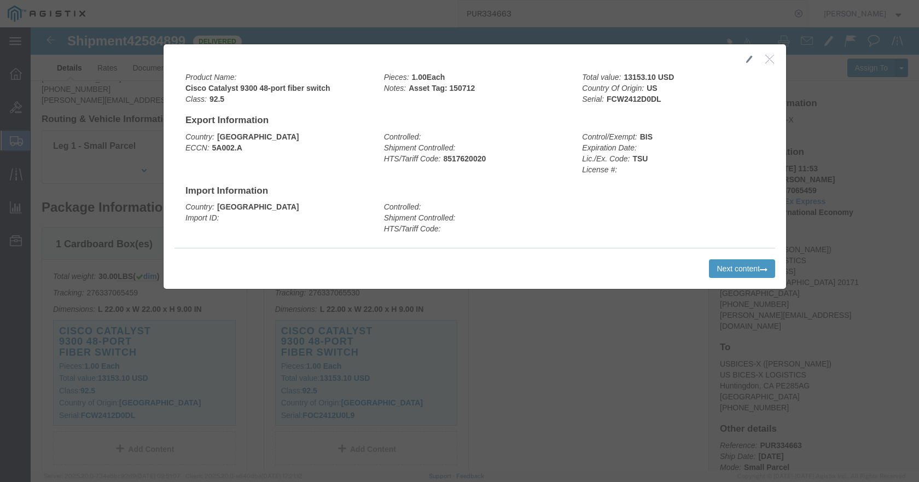
click icon "button"
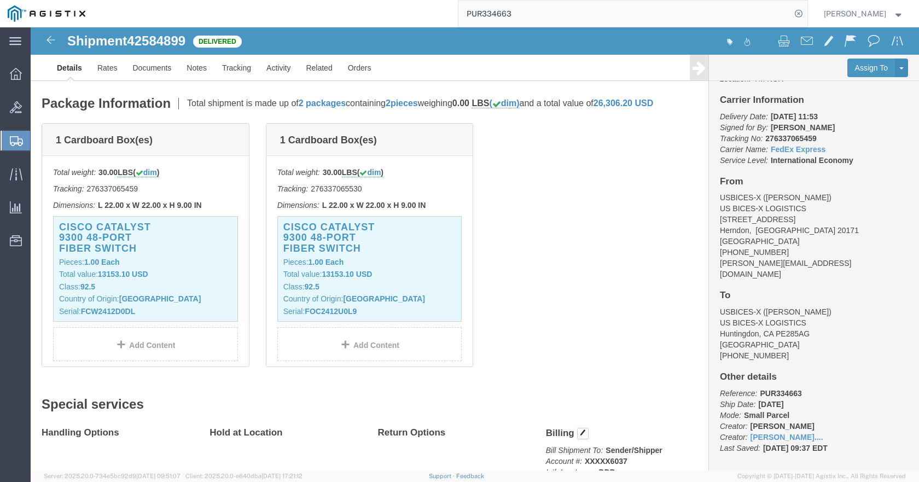
scroll to position [219, 0]
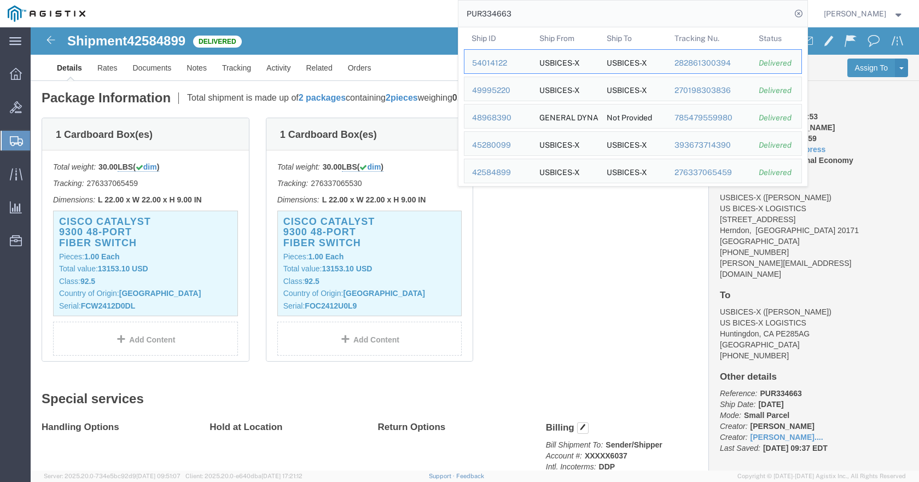
click at [591, 18] on input "PUR334663" at bounding box center [625, 14] width 333 height 26
click div "1 Cardboard Box(es) Total weight: 30.00 LBS ( dim ) Tracking: 276337065459 Dime…"
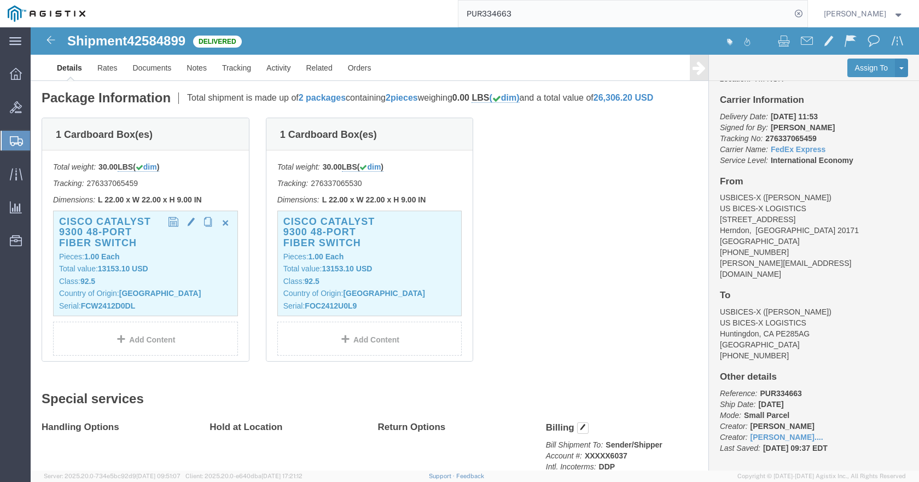
click b "Each"
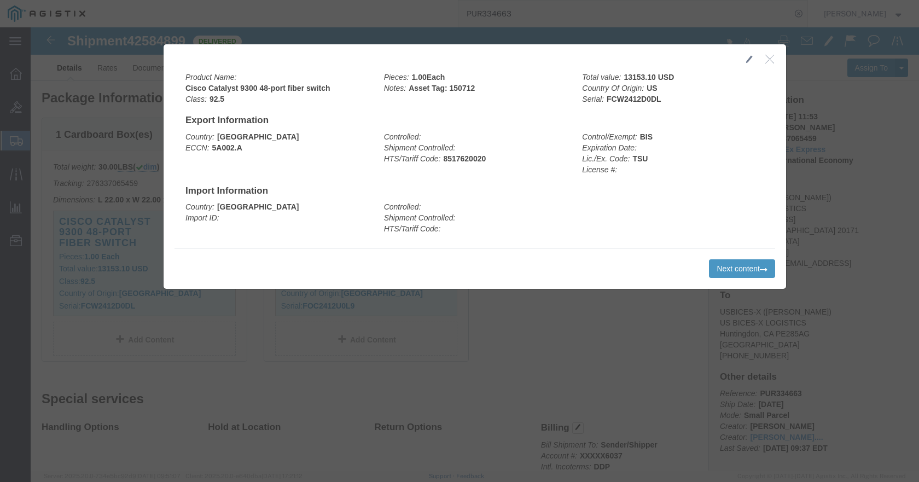
click icon "button"
